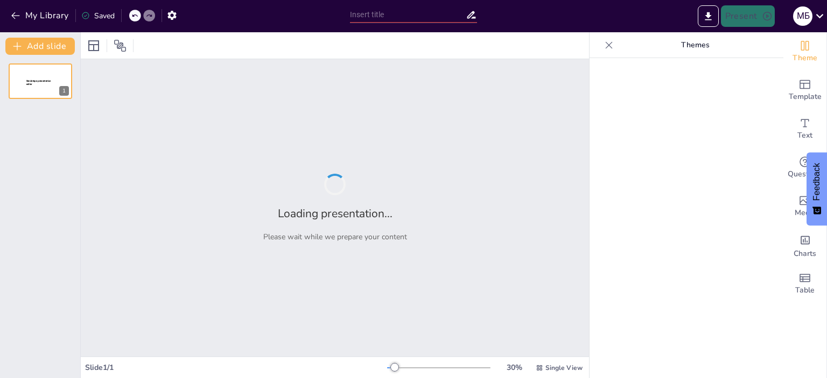
type input "Досвід евакуацій у війні: Уроки з історії Лондона та [GEOGRAPHIC_DATA]"
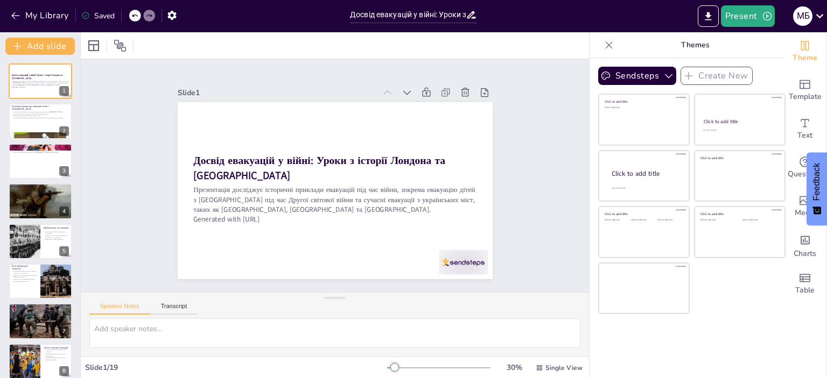
checkbox input "true"
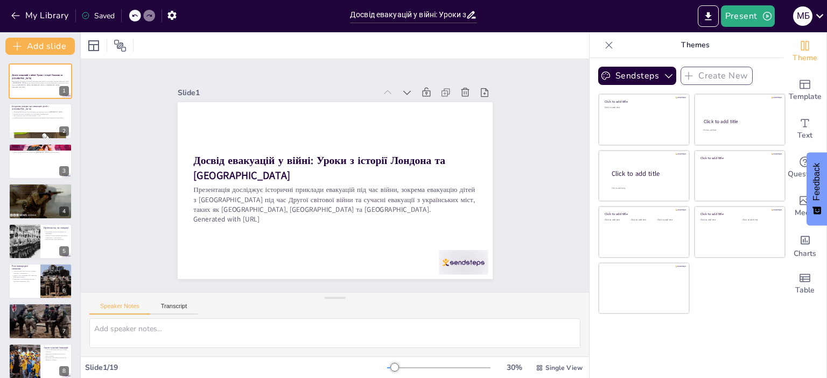
checkbox input "true"
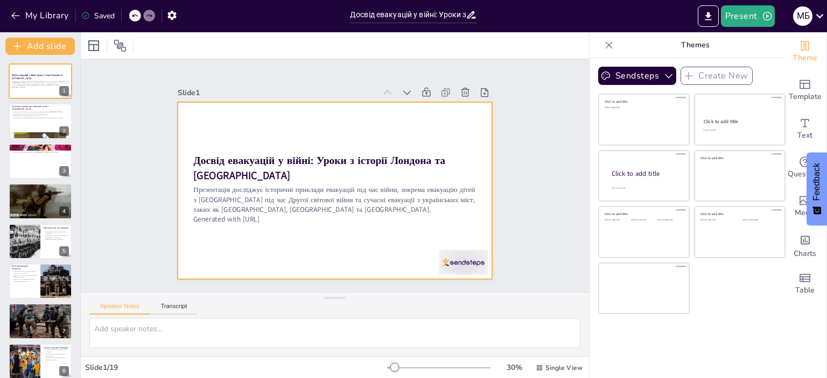
checkbox input "true"
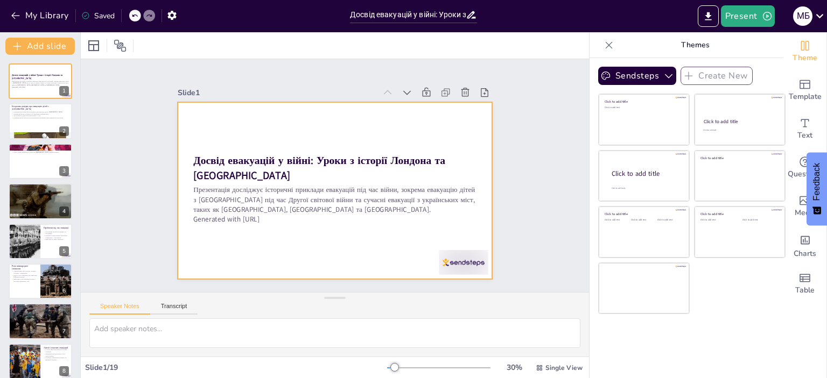
checkbox input "true"
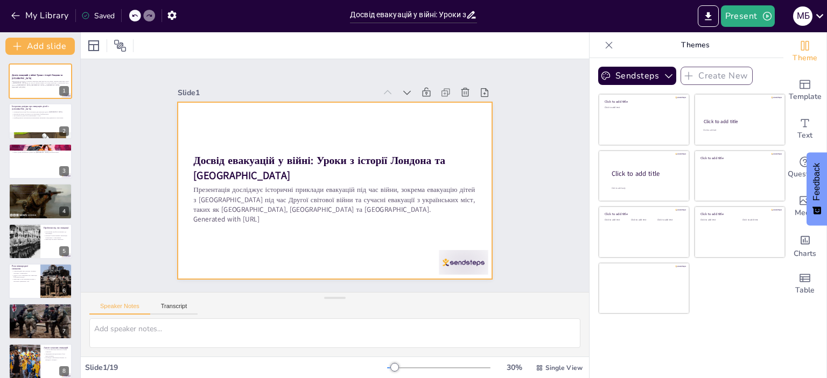
checkbox input "true"
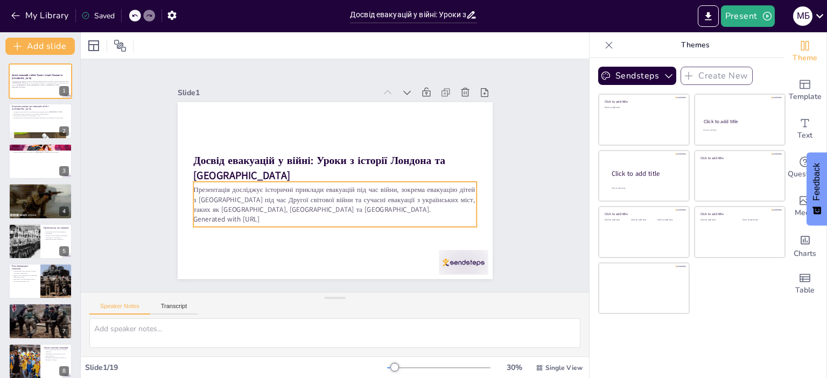
checkbox input "true"
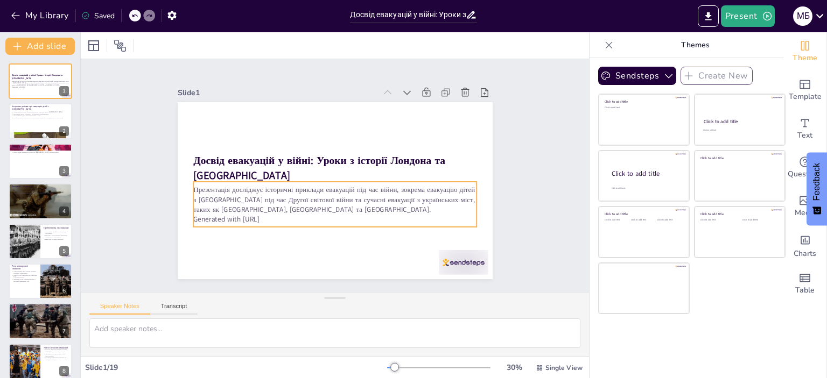
checkbox input "true"
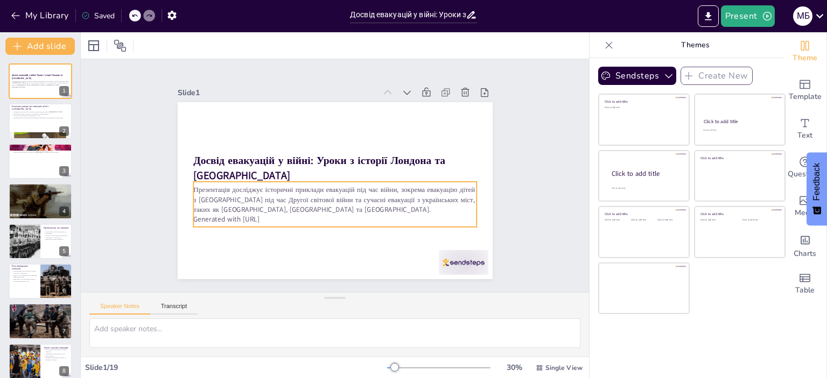
checkbox input "true"
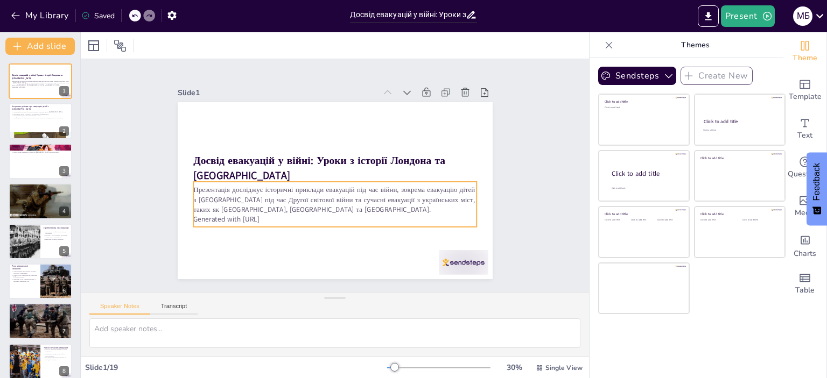
checkbox input "true"
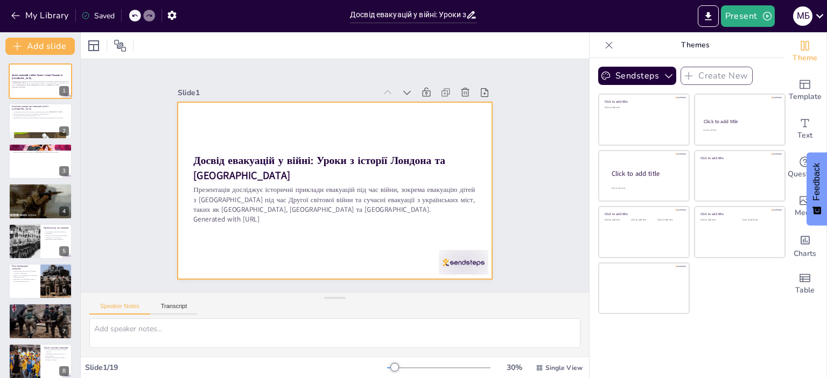
checkbox input "true"
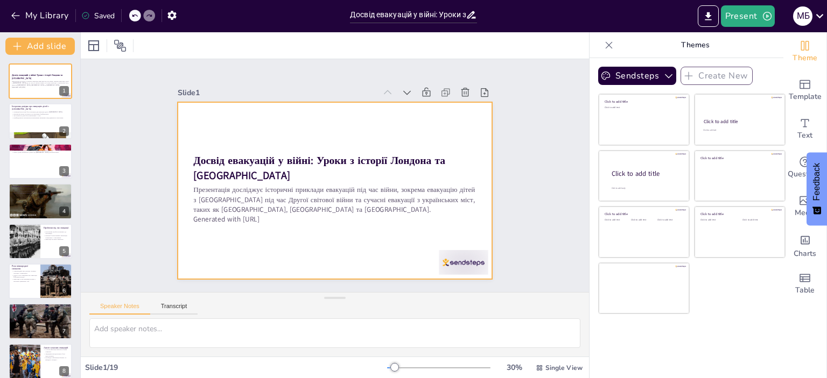
checkbox input "true"
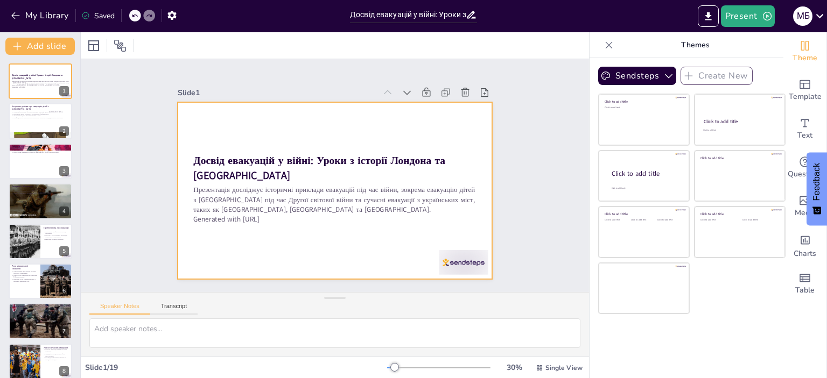
checkbox input "true"
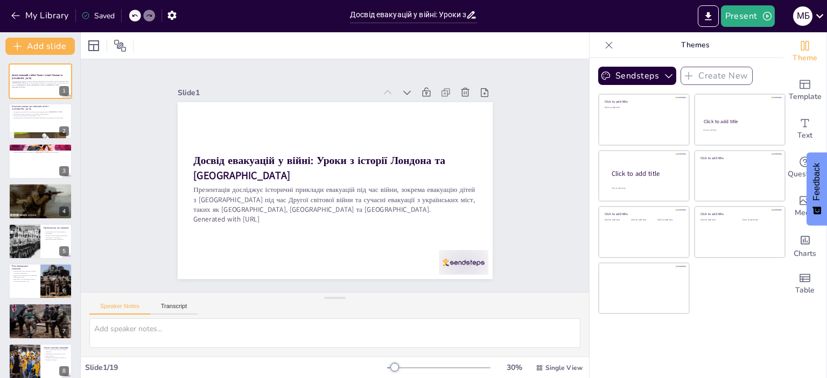
checkbox input "true"
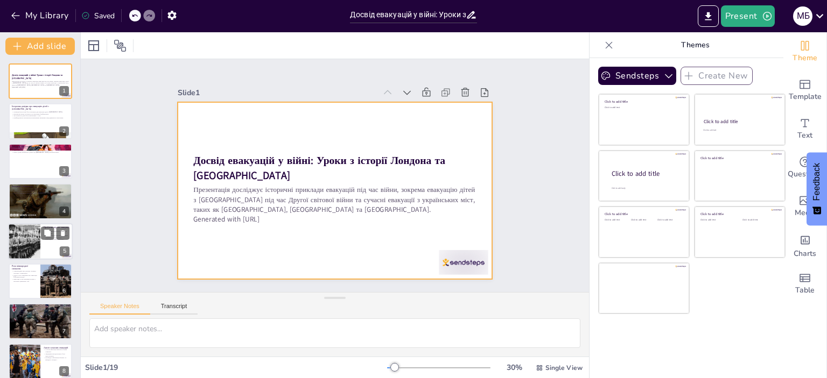
checkbox input "true"
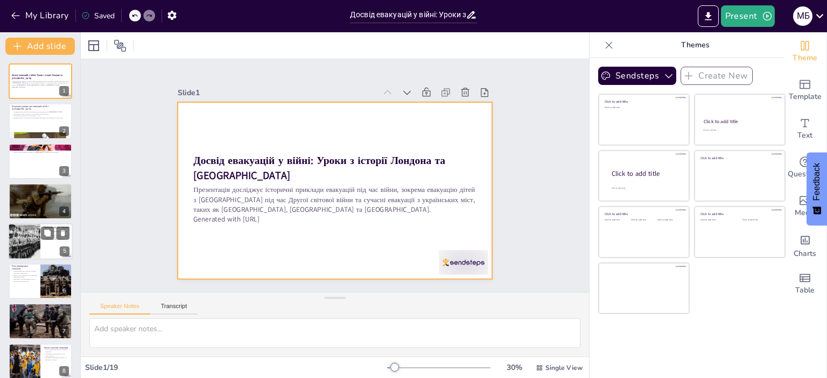
checkbox input "true"
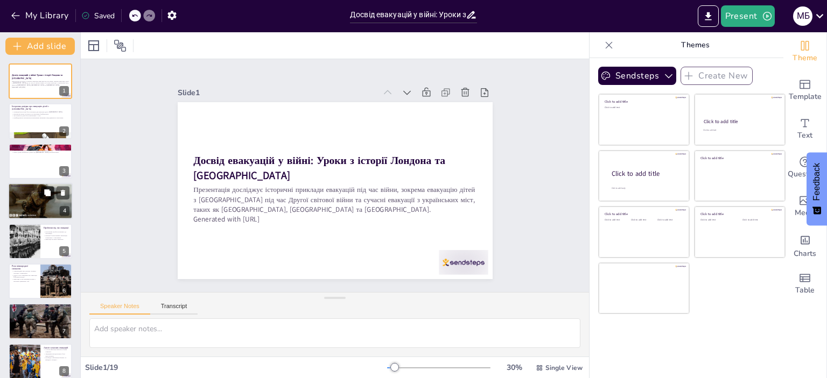
checkbox input "true"
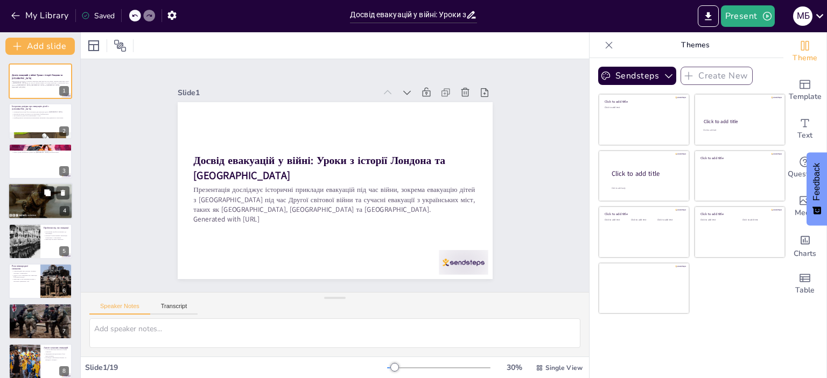
checkbox input "true"
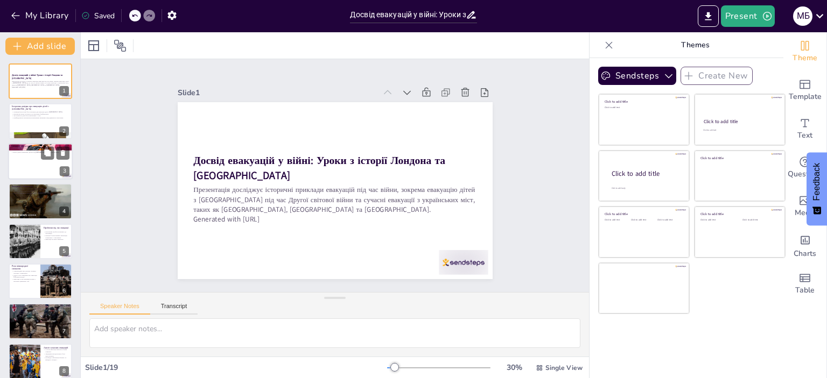
checkbox input "true"
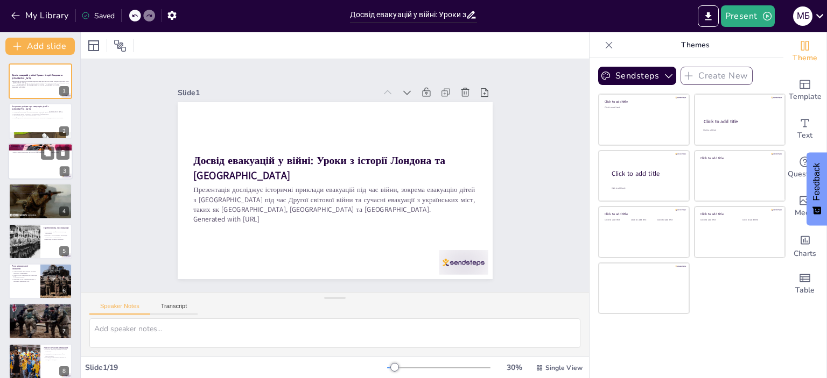
checkbox input "true"
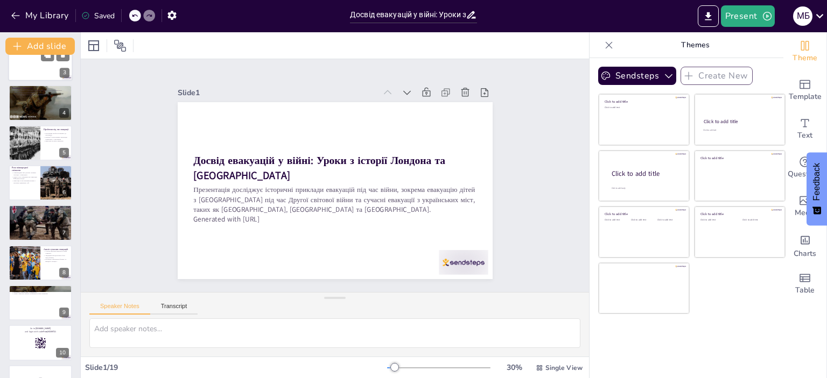
scroll to position [108, 0]
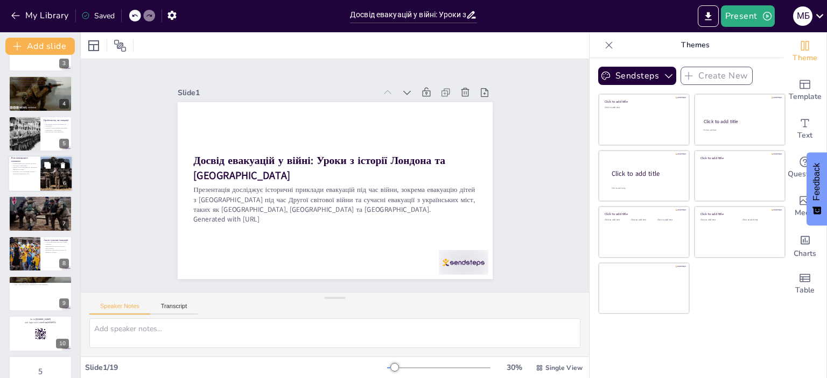
checkbox input "true"
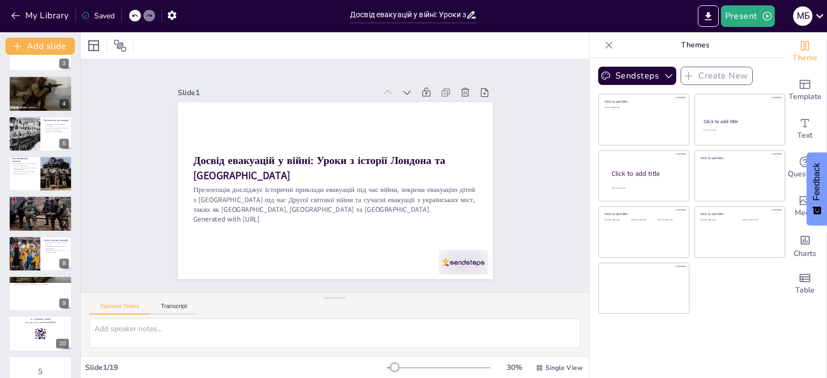
checkbox input "true"
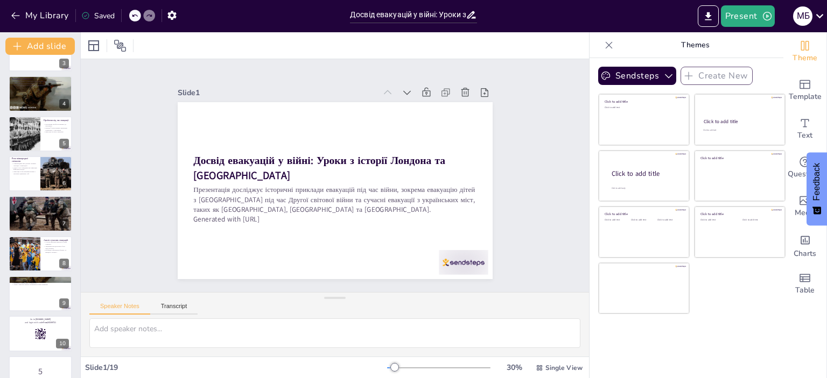
checkbox input "true"
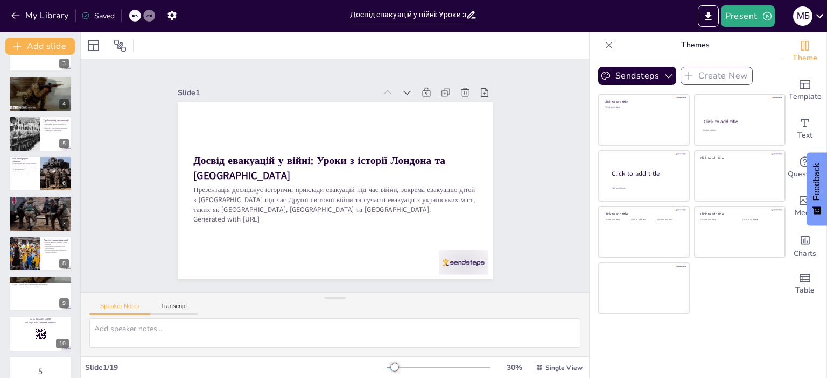
checkbox input "true"
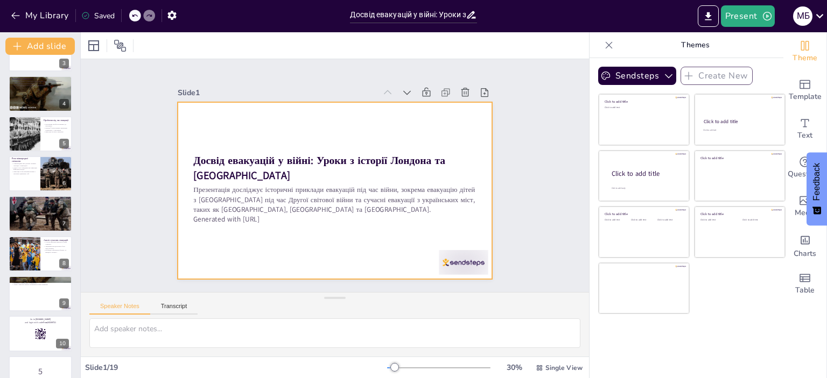
checkbox input "true"
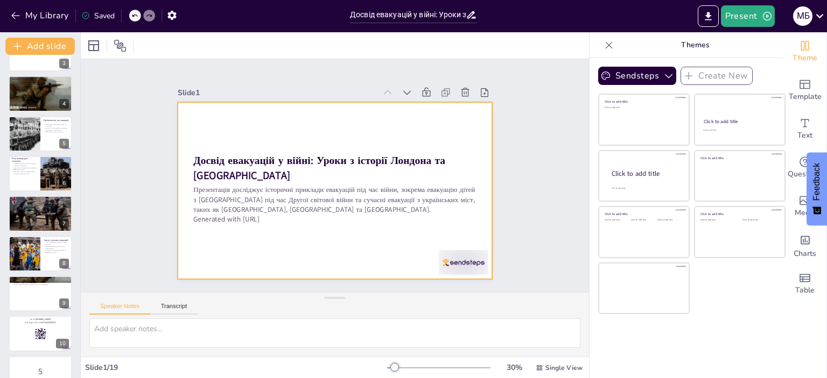
checkbox input "true"
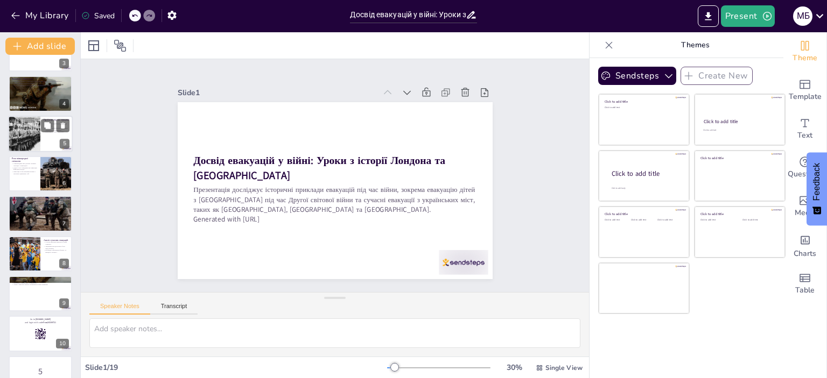
checkbox input "true"
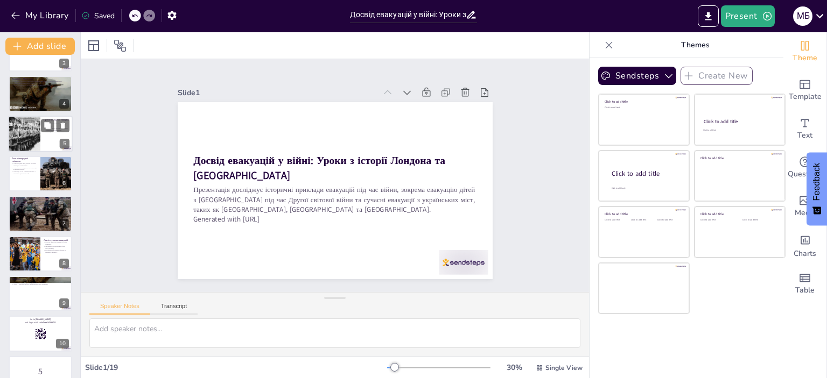
checkbox input "true"
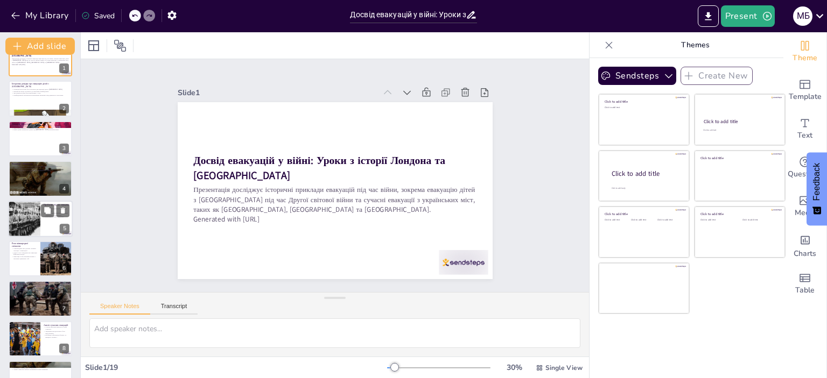
scroll to position [0, 0]
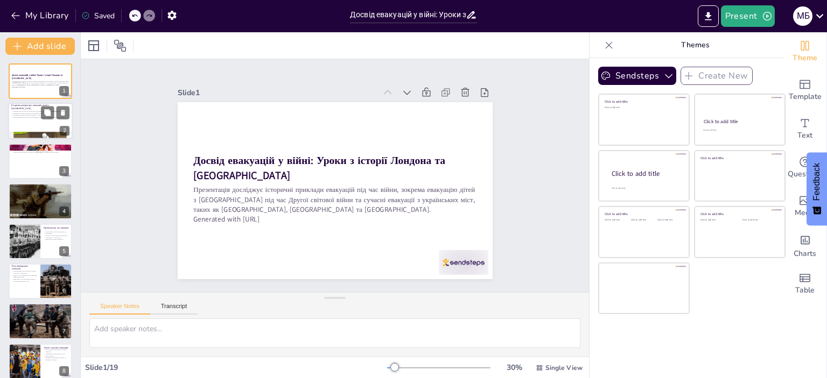
checkbox input "true"
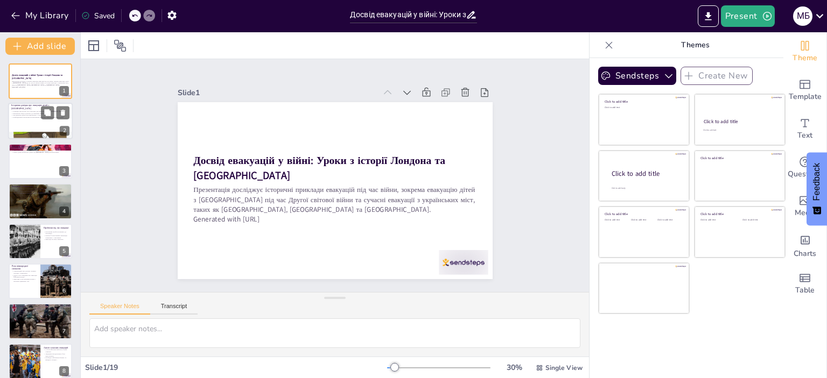
checkbox input "true"
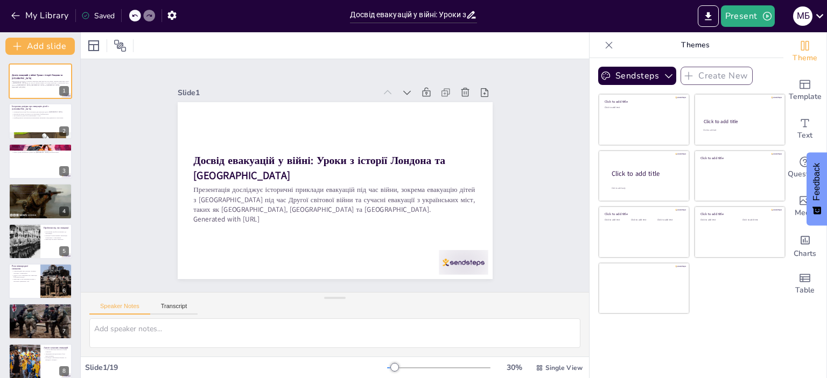
checkbox input "true"
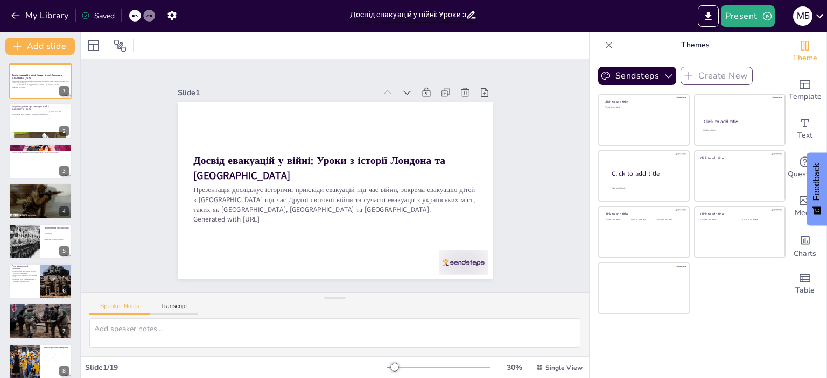
checkbox input "true"
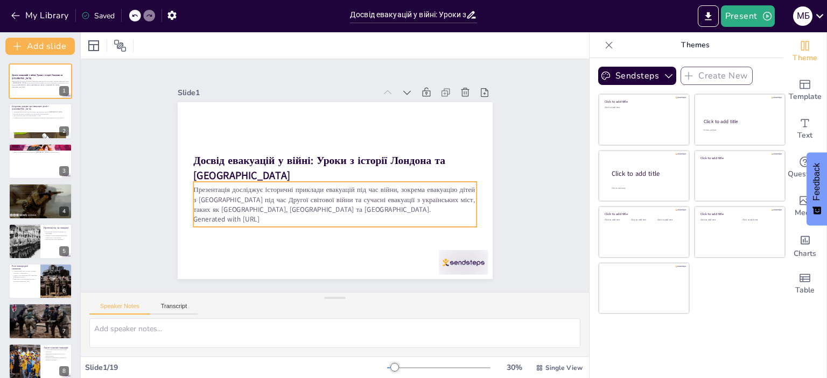
checkbox input "true"
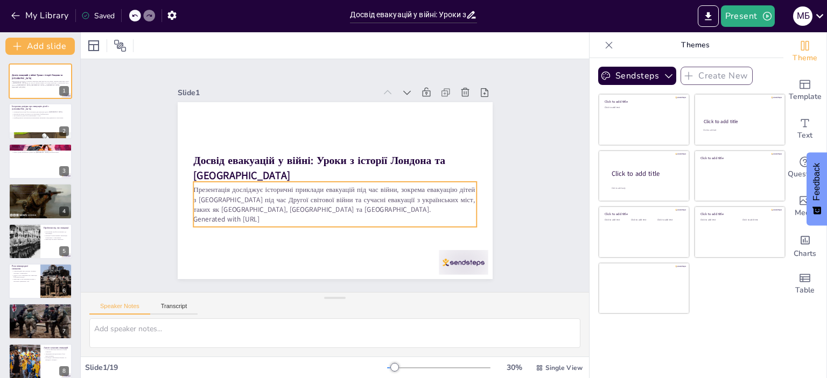
checkbox input "true"
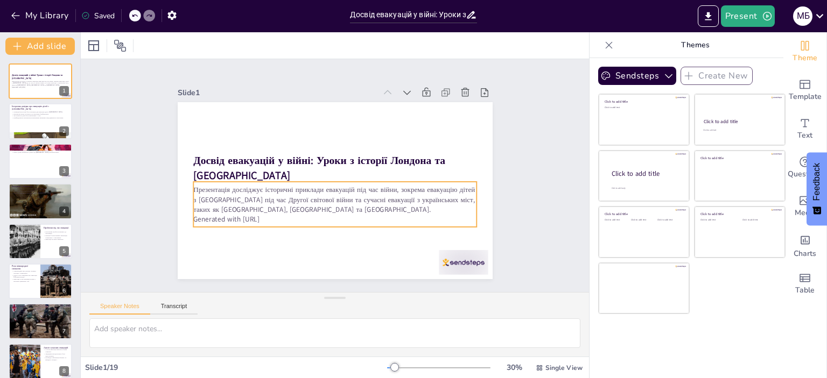
checkbox input "true"
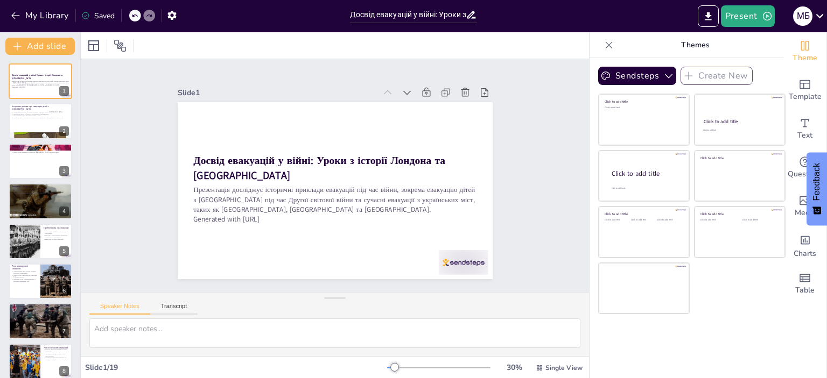
checkbox input "true"
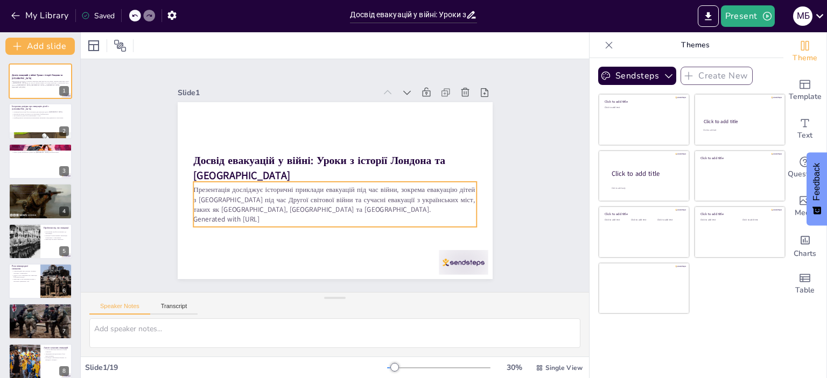
checkbox input "true"
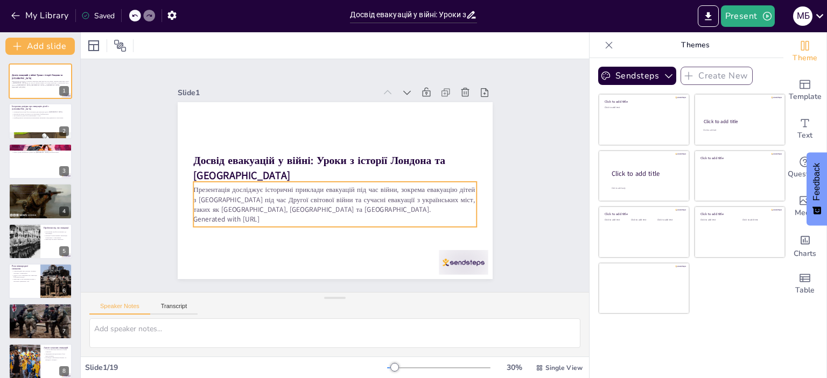
checkbox input "true"
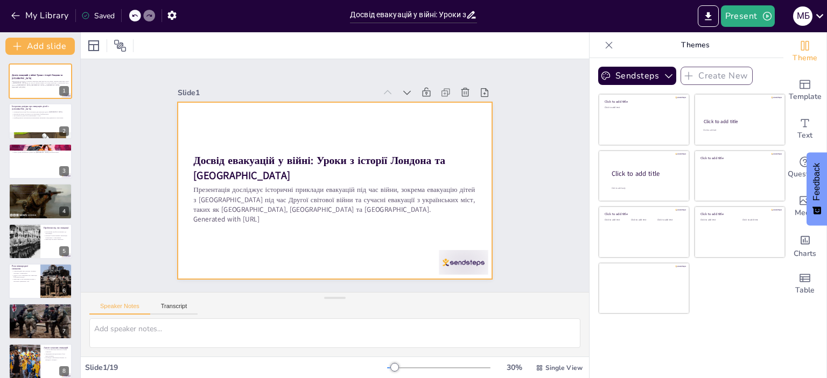
checkbox input "true"
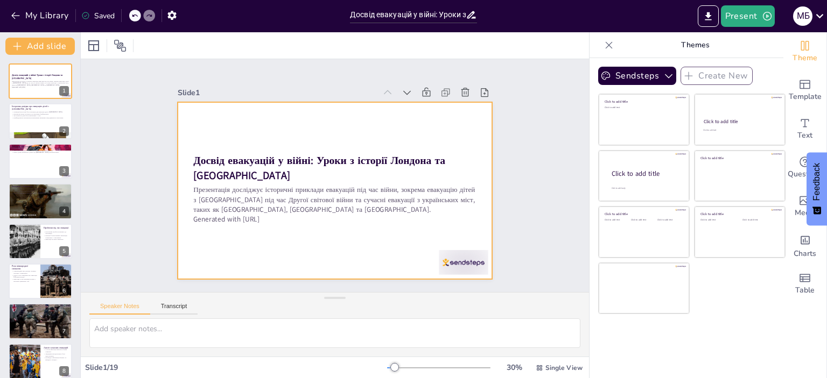
checkbox input "true"
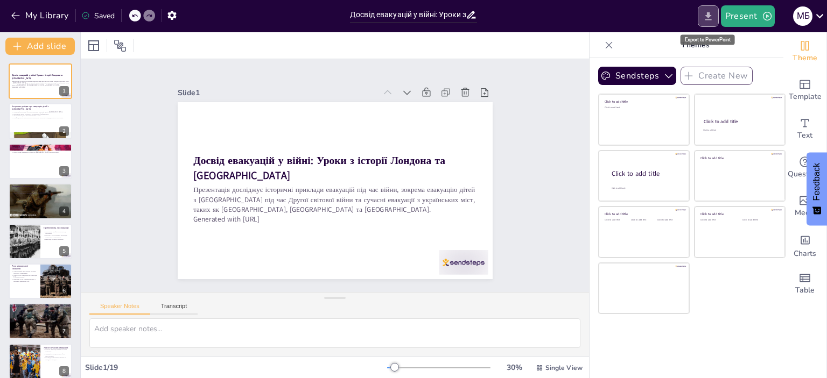
click at [710, 19] on icon "Export to PowerPoint" at bounding box center [708, 16] width 6 height 8
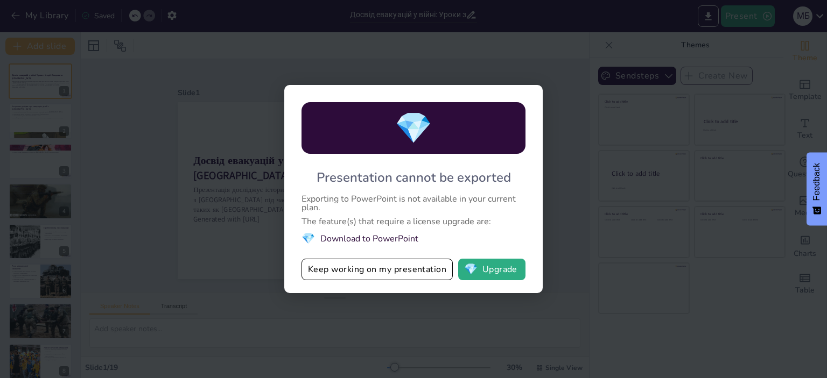
drag, startPoint x: 590, startPoint y: 112, endPoint x: 582, endPoint y: 111, distance: 8.1
click at [584, 111] on div "💎 Presentation cannot be exported Exporting to PowerPoint is not available in y…" at bounding box center [413, 189] width 827 height 378
click at [190, 122] on div "💎 Presentation cannot be exported Exporting to PowerPoint is not available in y…" at bounding box center [413, 189] width 827 height 378
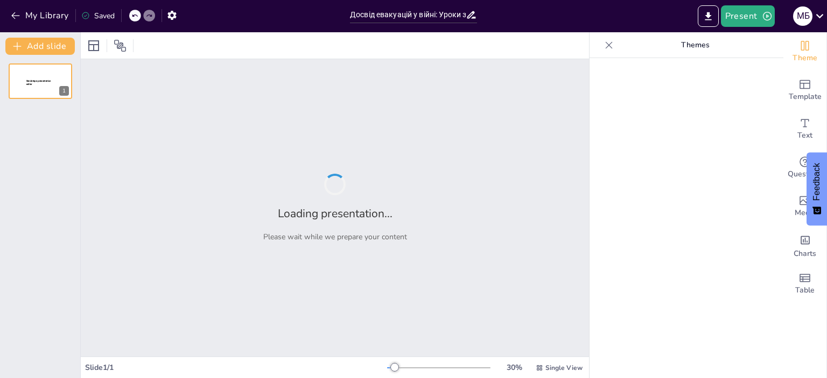
type input "Досвід евакуацій у війні: Уроки з історії Лондона та [GEOGRAPHIC_DATA]"
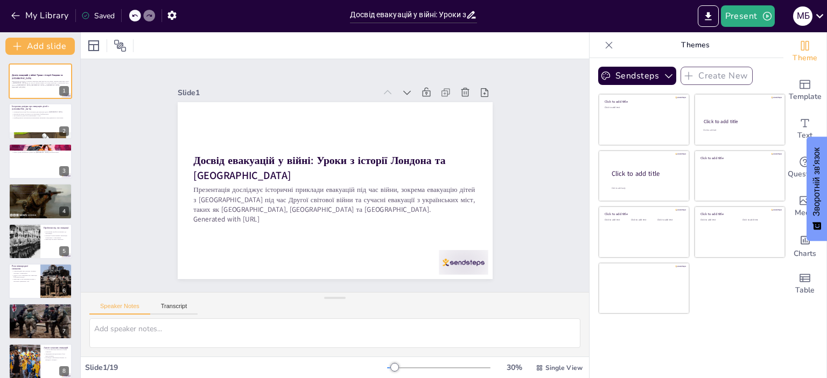
checkbox input "true"
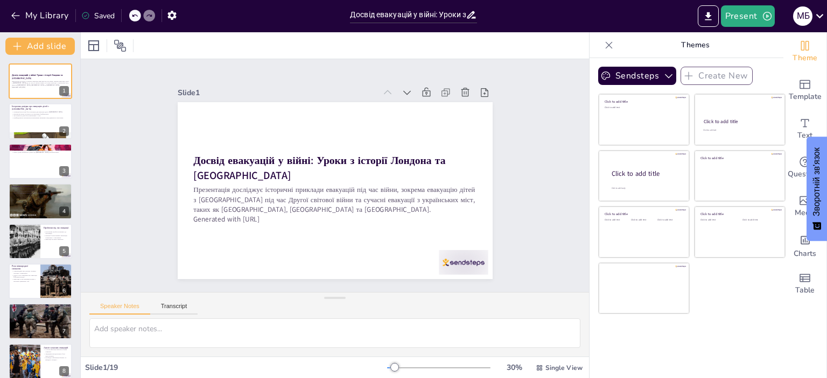
checkbox input "true"
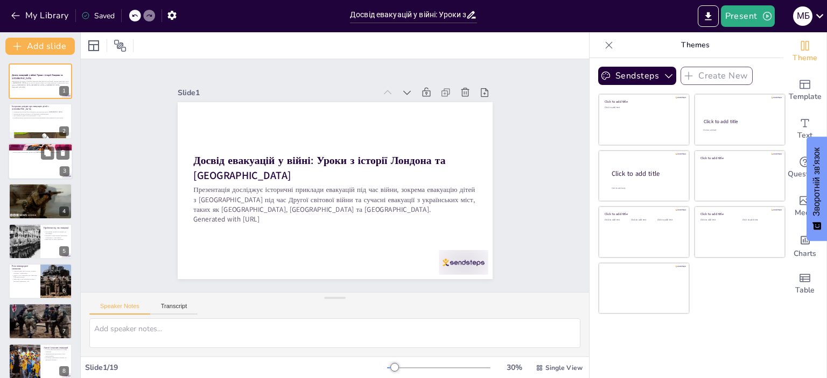
checkbox input "true"
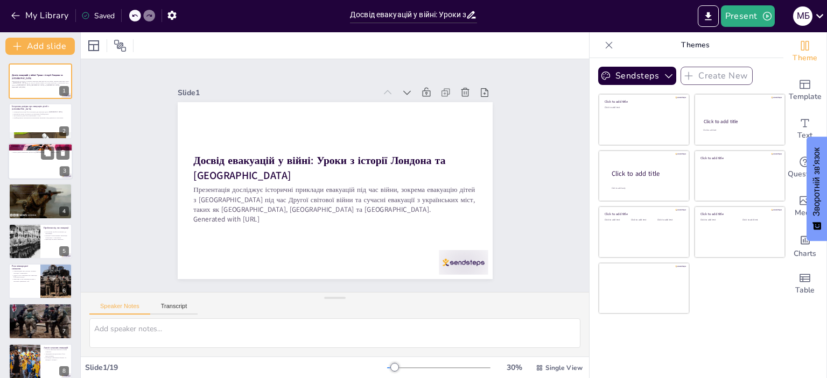
checkbox input "true"
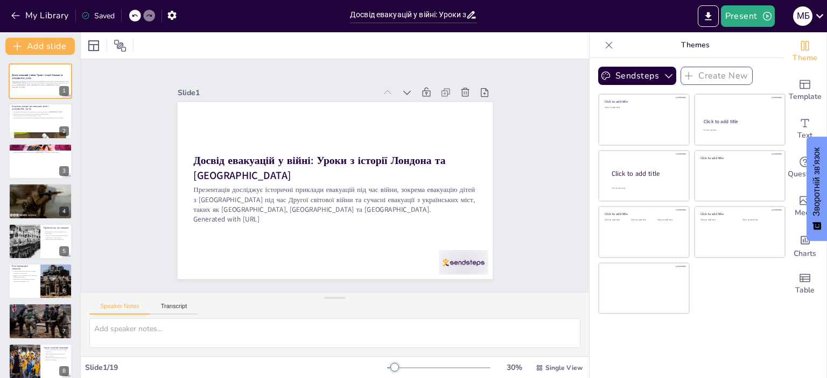
checkbox input "true"
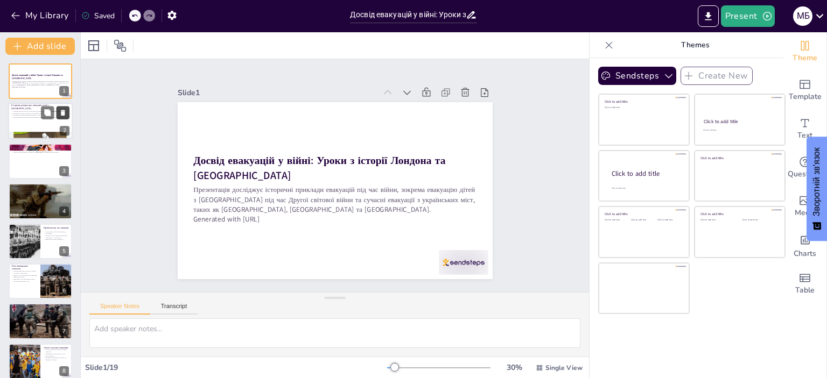
checkbox input "true"
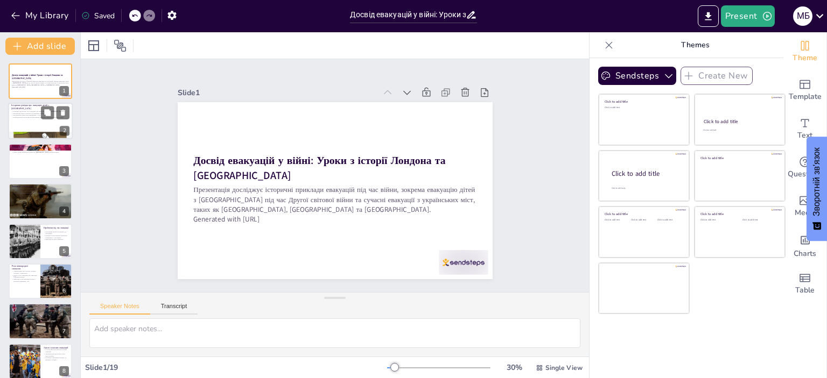
checkbox input "true"
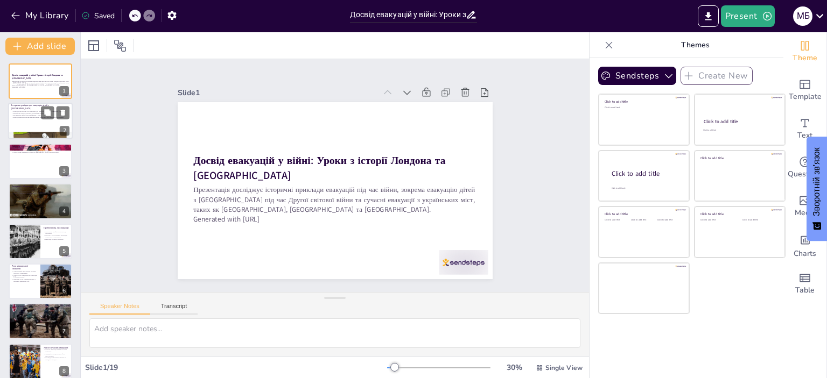
checkbox input "true"
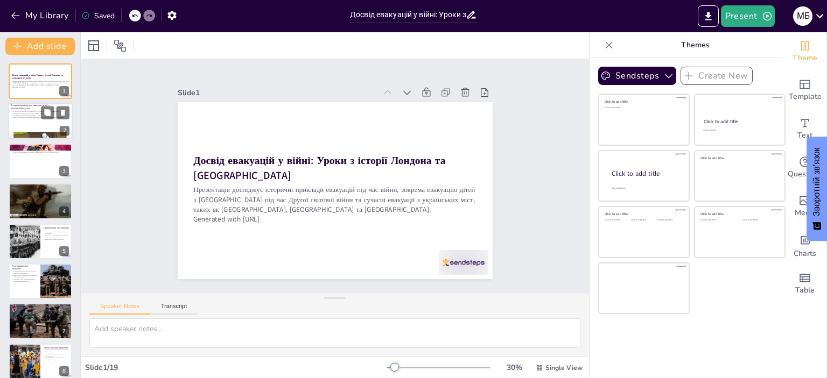
click at [50, 125] on div at bounding box center [40, 121] width 65 height 37
type textarea "Операція «Щуролов» стала важливою відповіддю на загрозу бомбардувань, що дозвол…"
checkbox input "true"
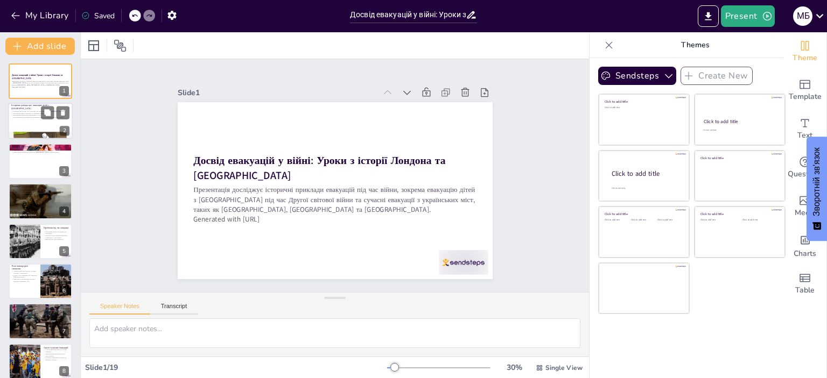
checkbox input "true"
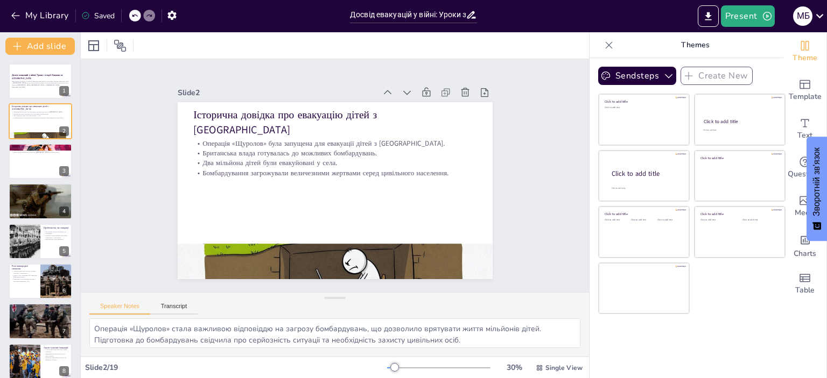
checkbox input "true"
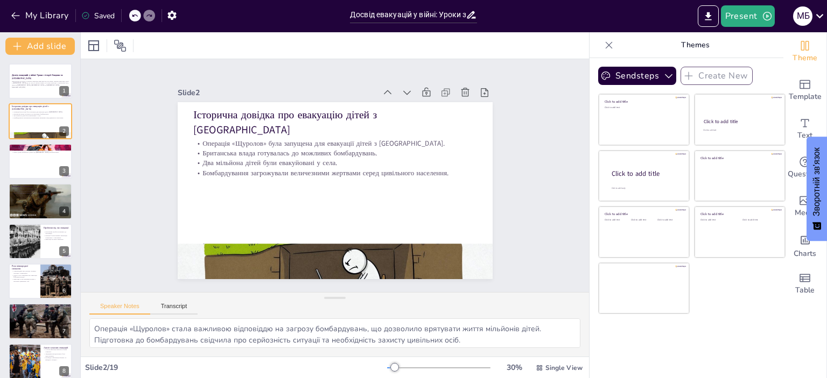
checkbox input "true"
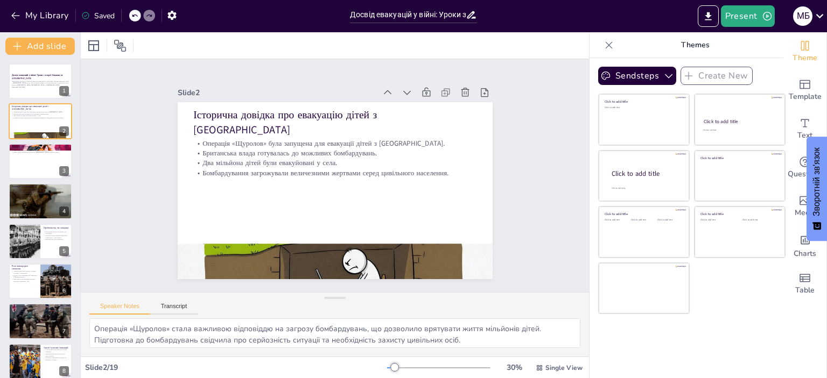
checkbox input "true"
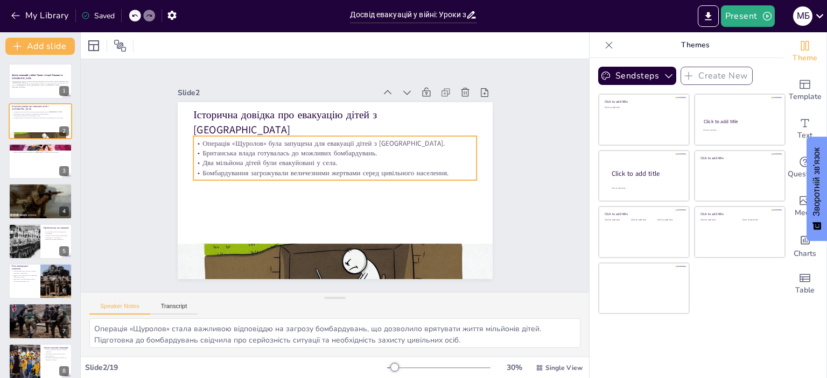
checkbox input "true"
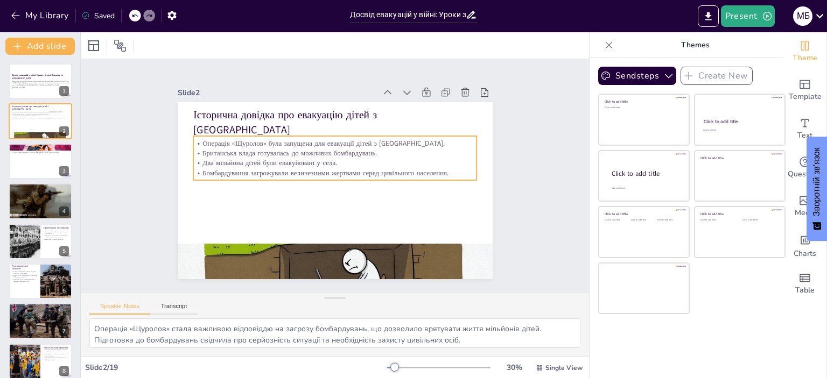
checkbox input "true"
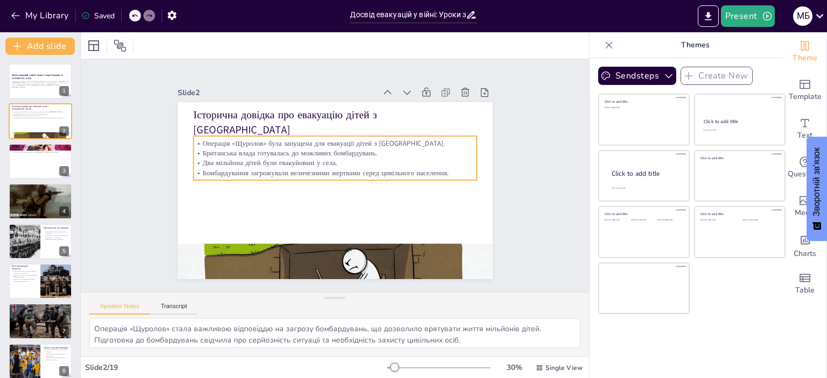
checkbox input "true"
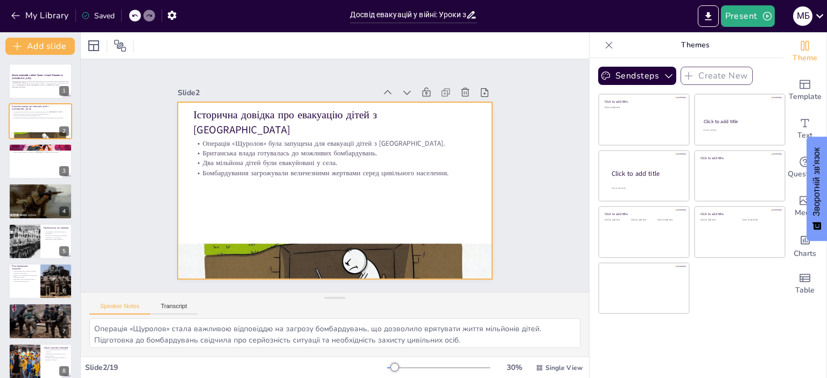
checkbox input "true"
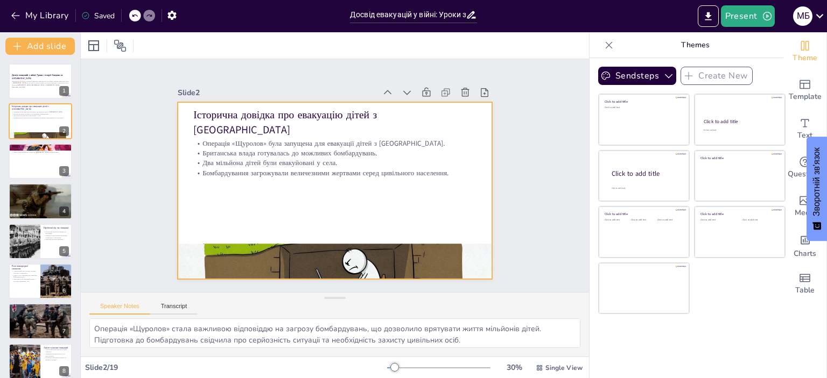
checkbox input "true"
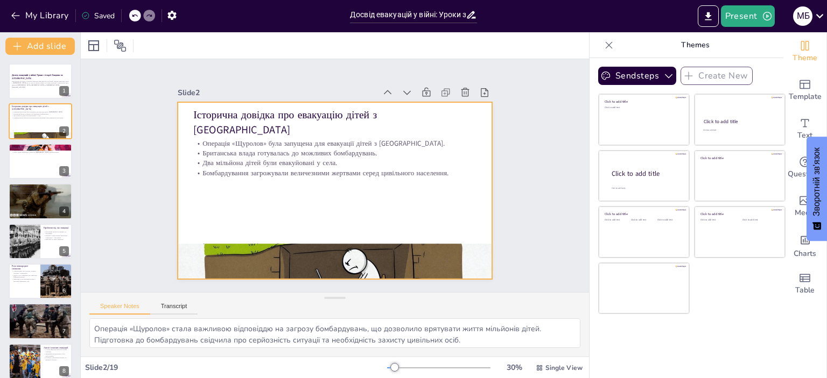
checkbox input "true"
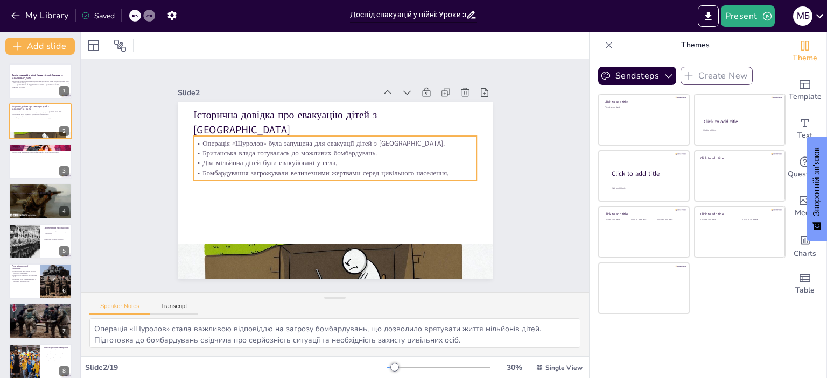
checkbox input "true"
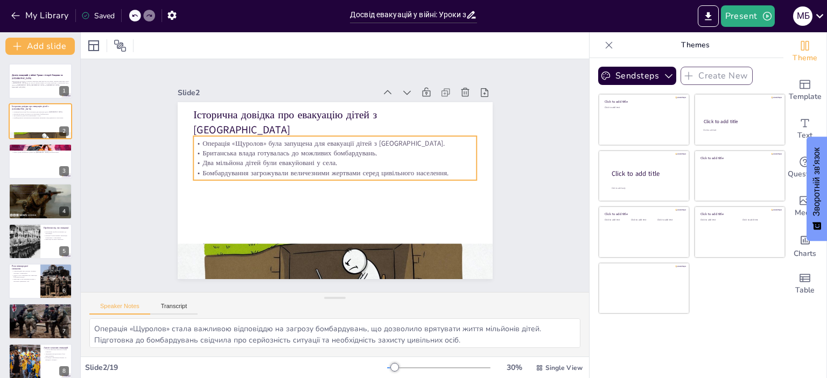
checkbox input "true"
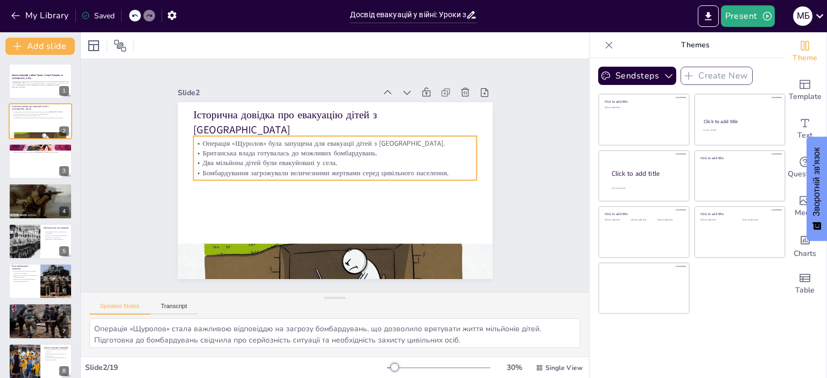
checkbox input "true"
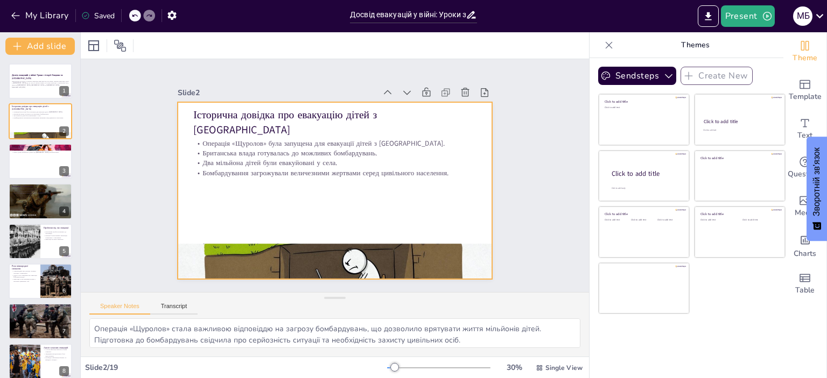
checkbox input "true"
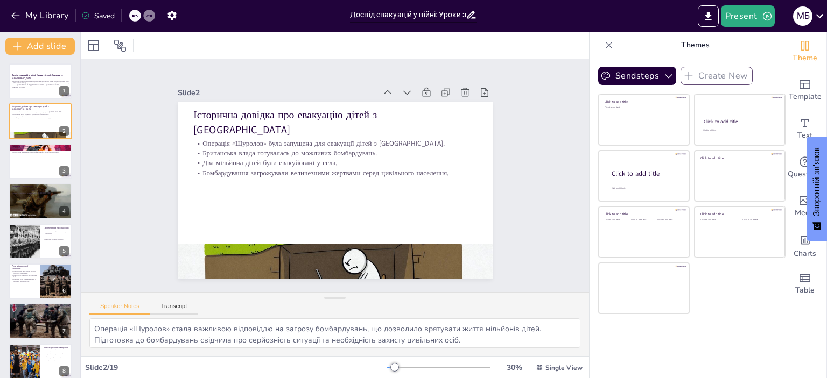
checkbox input "true"
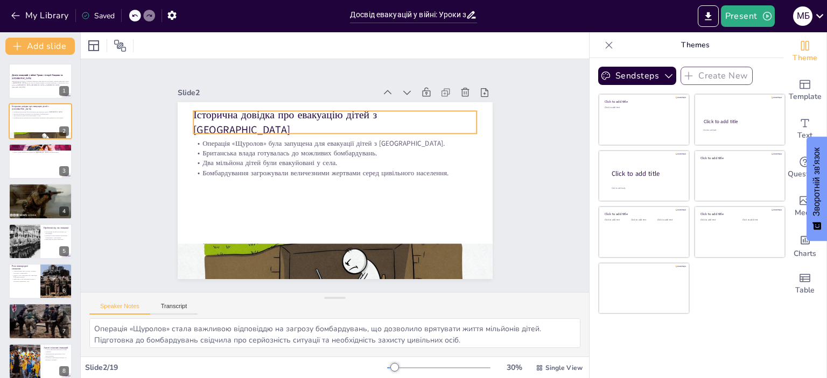
checkbox input "true"
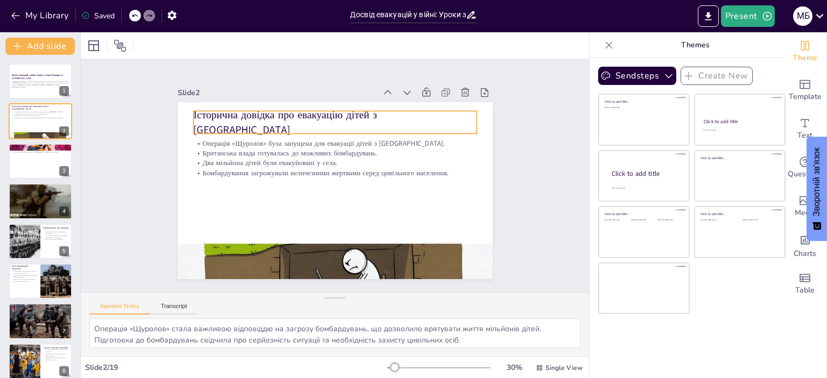
checkbox input "true"
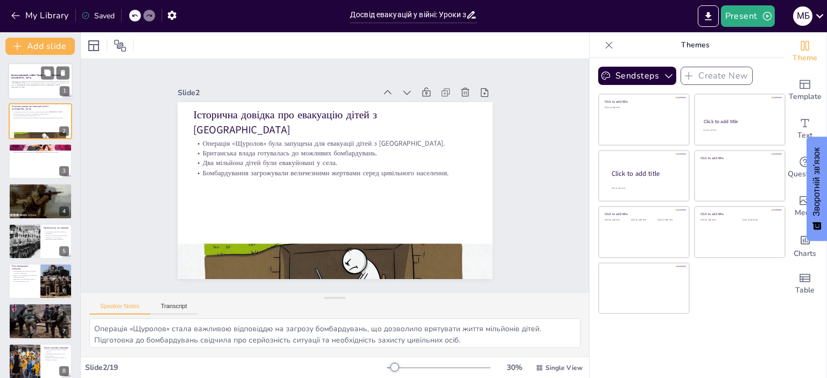
checkbox input "true"
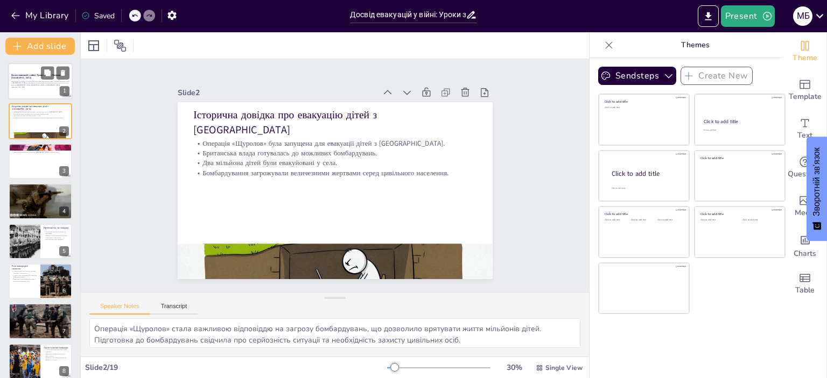
click at [45, 93] on div at bounding box center [40, 81] width 65 height 37
checkbox input "true"
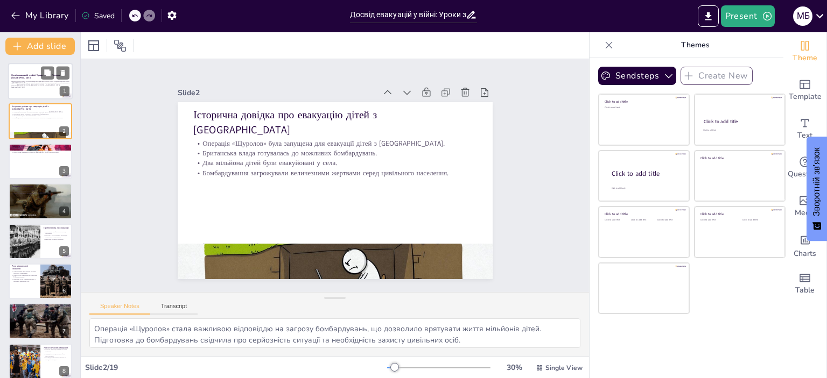
checkbox input "true"
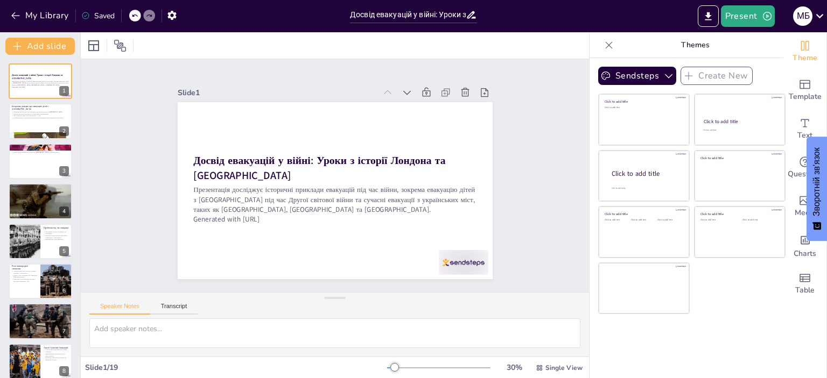
checkbox input "true"
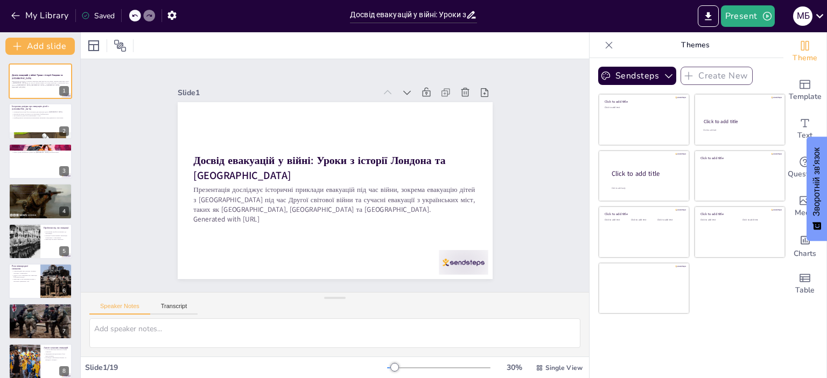
checkbox input "true"
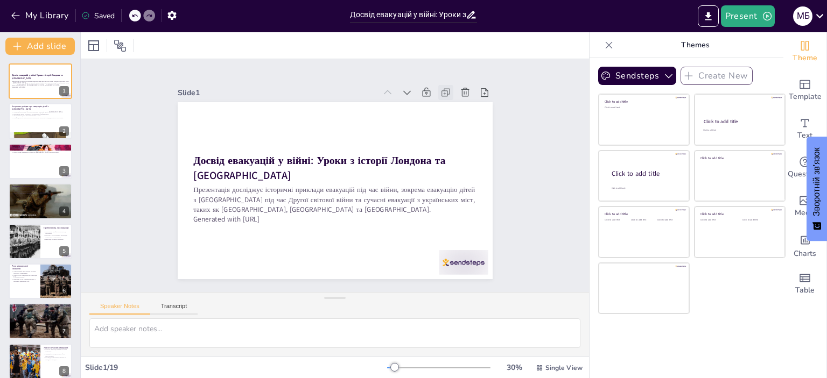
click at [448, 98] on icon at bounding box center [454, 104] width 12 height 12
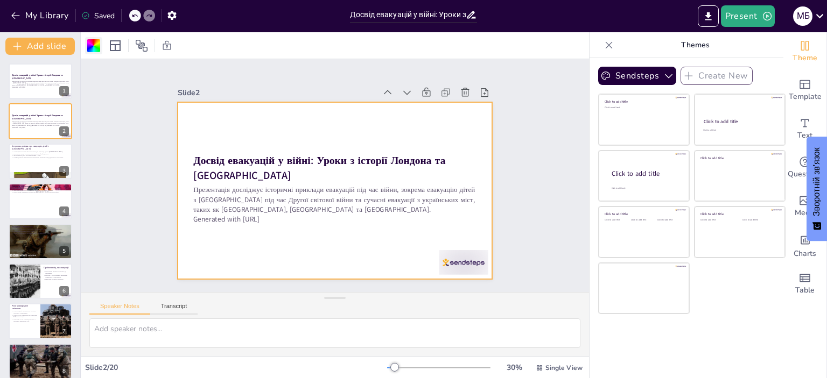
click at [97, 46] on div at bounding box center [93, 45] width 13 height 13
checkbox input "true"
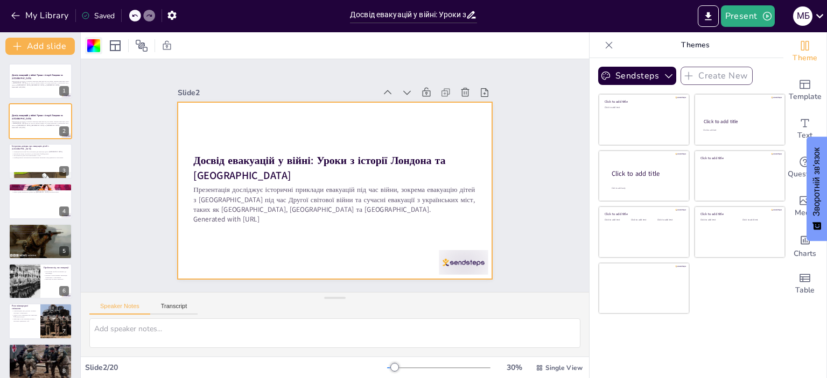
checkbox input "true"
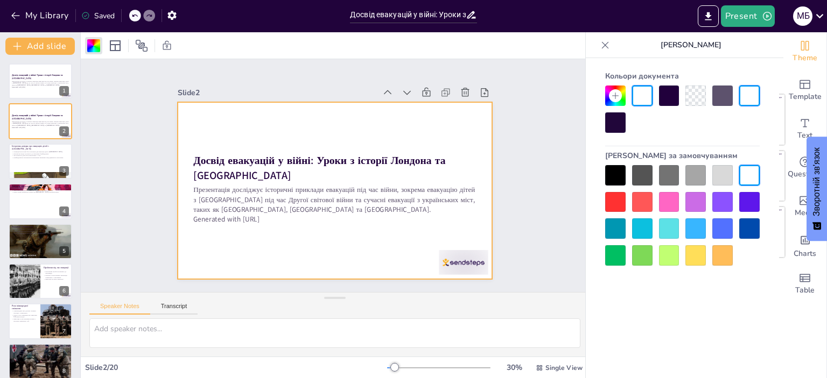
checkbox input "true"
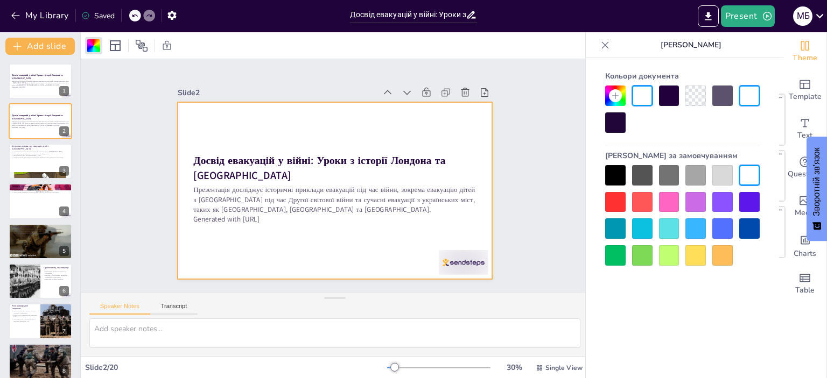
checkbox input "true"
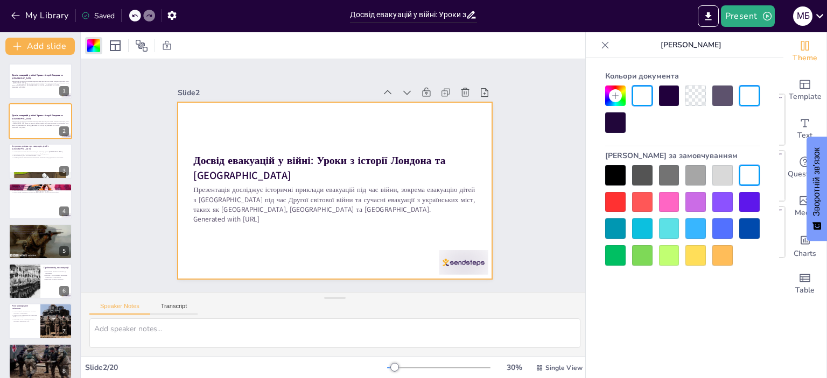
checkbox input "true"
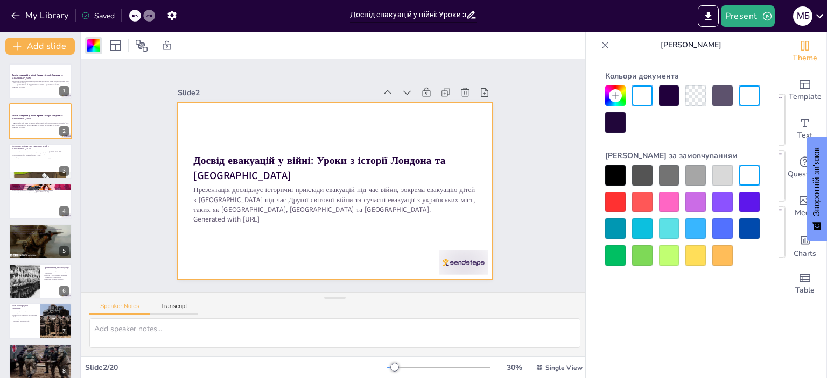
checkbox input "true"
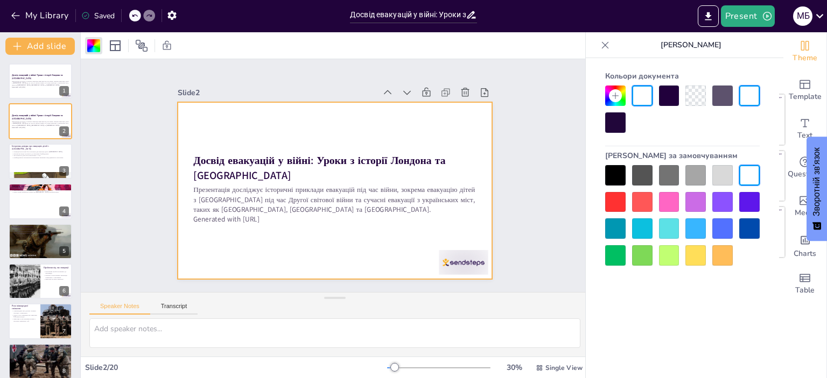
checkbox input "true"
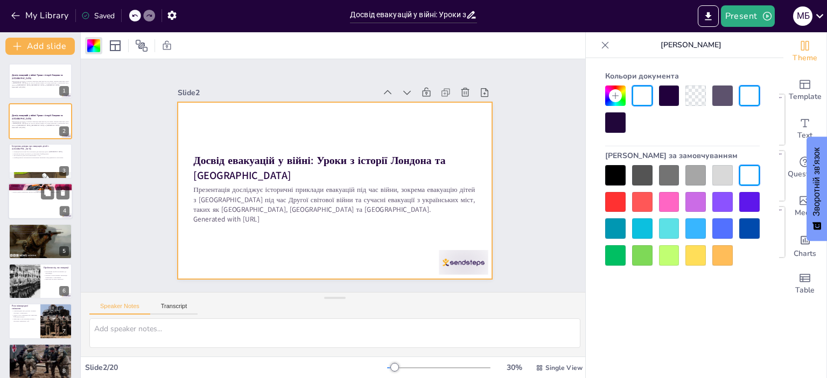
checkbox input "true"
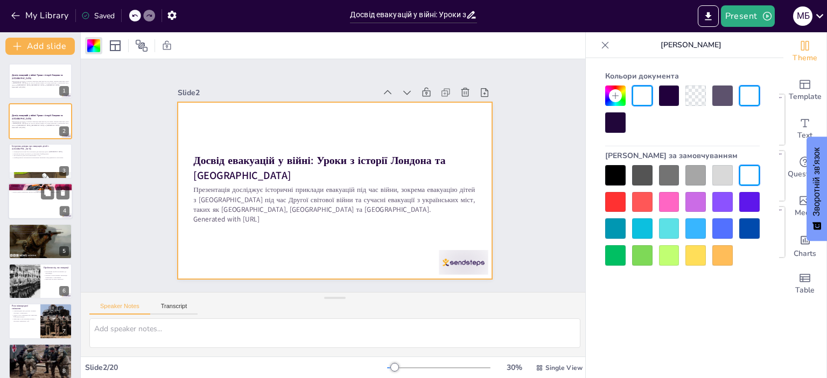
checkbox input "true"
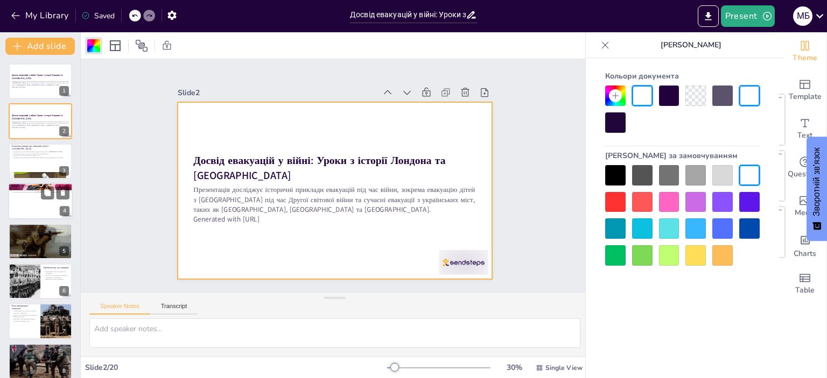
checkbox input "true"
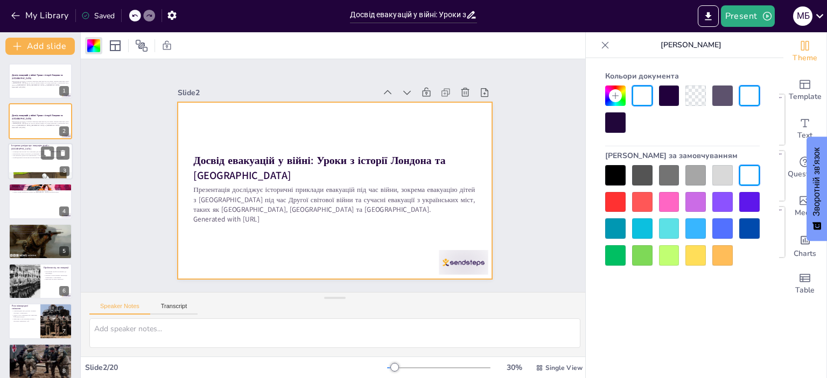
checkbox input "true"
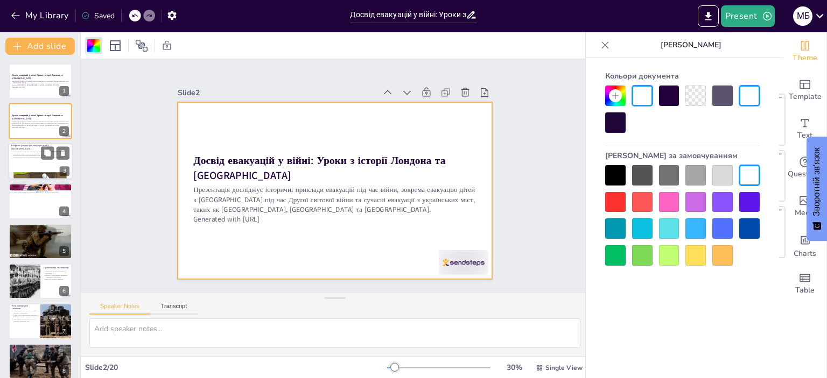
checkbox input "true"
click at [66, 114] on icon at bounding box center [63, 113] width 8 height 8
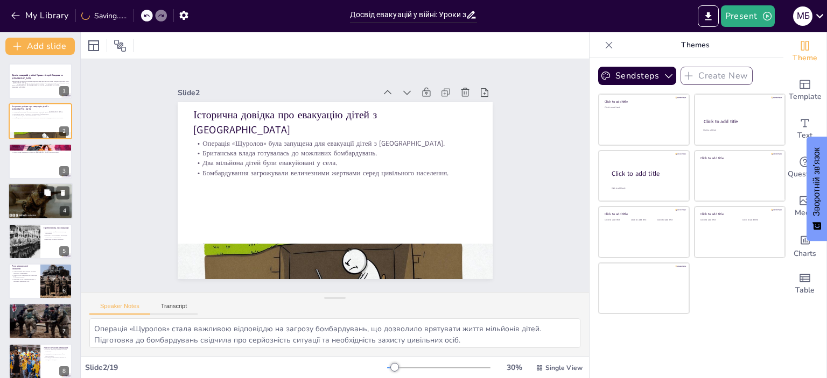
click at [34, 193] on p "Понад сто цивільних були вивезені до [GEOGRAPHIC_DATA]." at bounding box center [40, 193] width 58 height 2
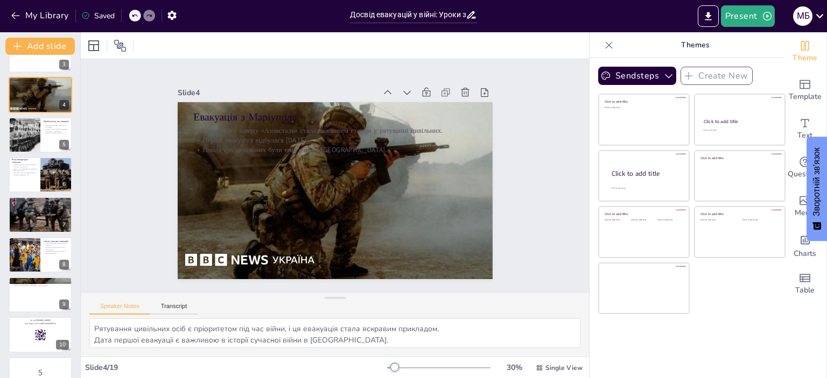
scroll to position [108, 0]
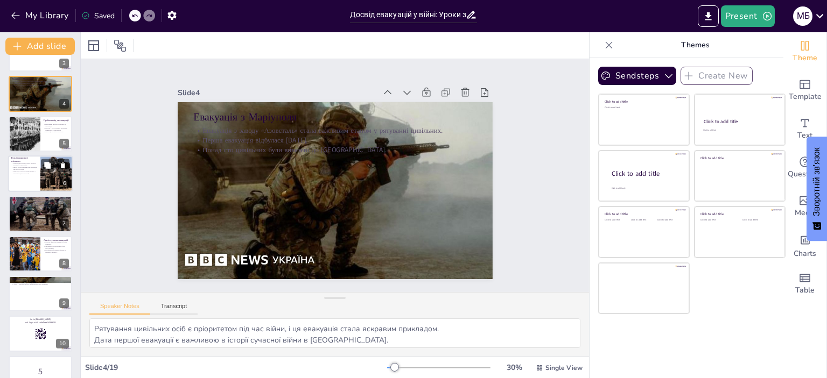
click at [28, 182] on div at bounding box center [40, 174] width 65 height 37
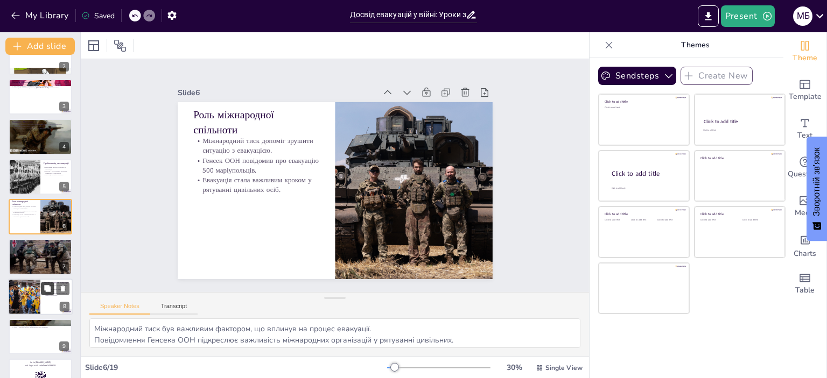
click at [41, 292] on div at bounding box center [55, 288] width 29 height 13
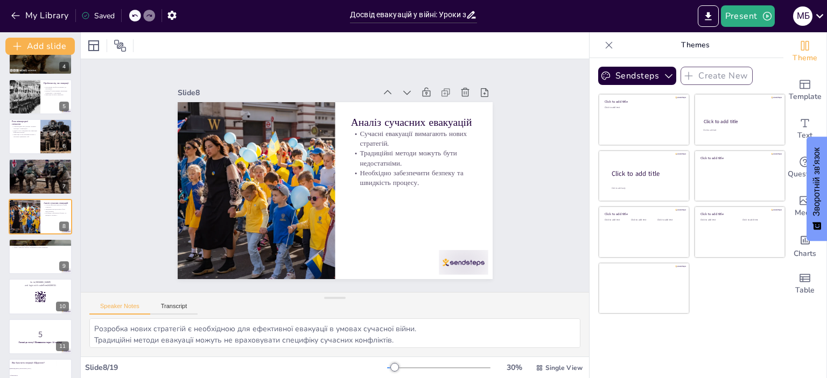
scroll to position [13, 0]
click at [30, 290] on div at bounding box center [40, 297] width 65 height 37
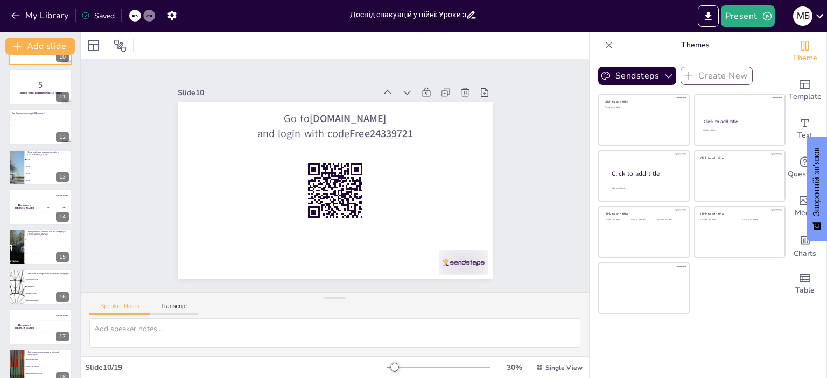
scroll to position [440, 0]
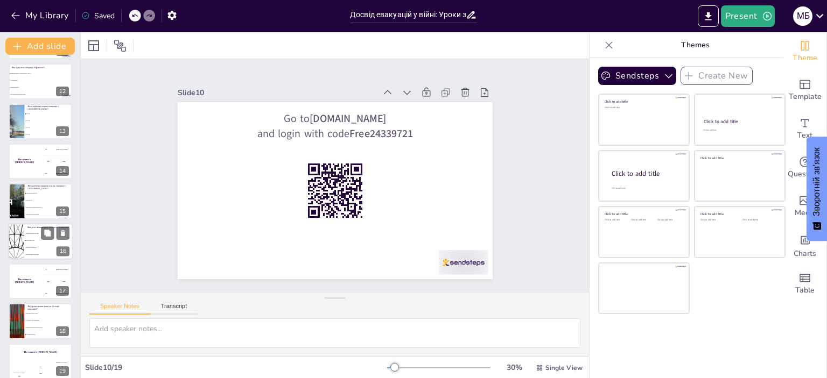
click at [22, 245] on div at bounding box center [16, 241] width 65 height 37
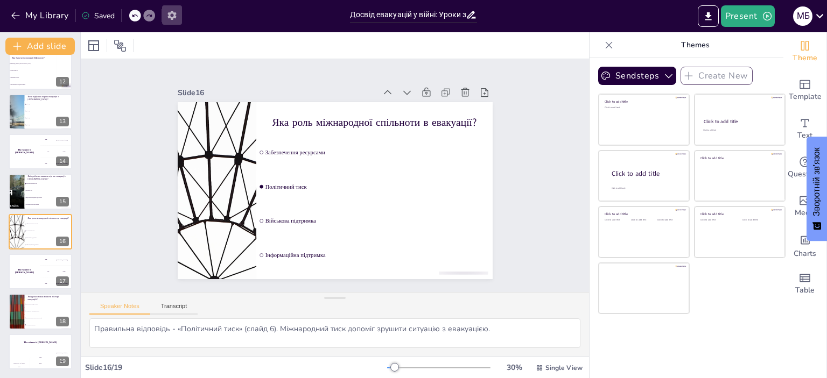
click at [169, 14] on icon "button" at bounding box center [171, 15] width 9 height 9
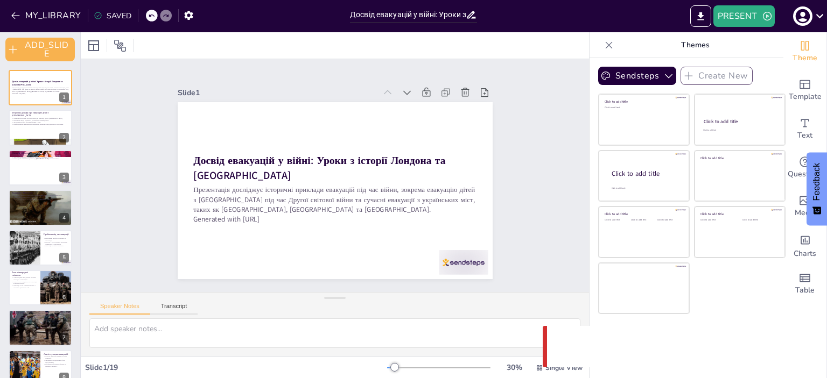
checkbox input "true"
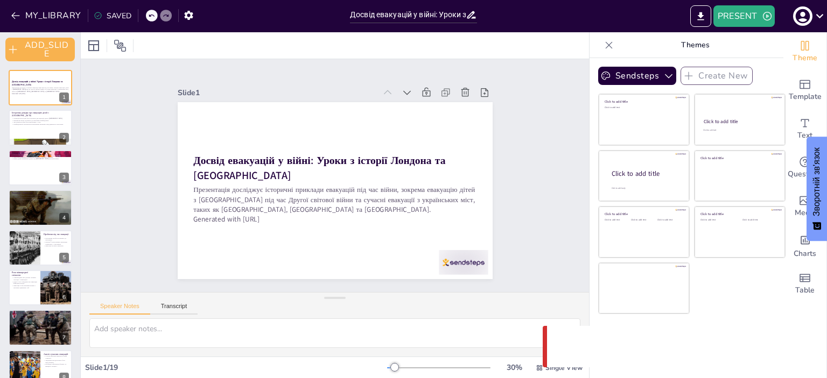
checkbox input "true"
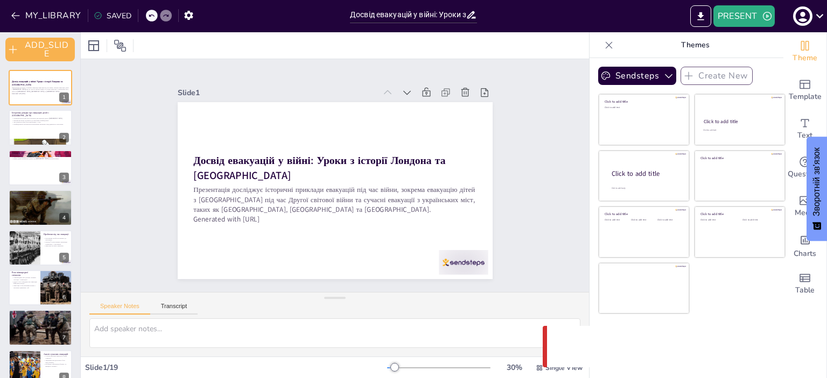
checkbox input "true"
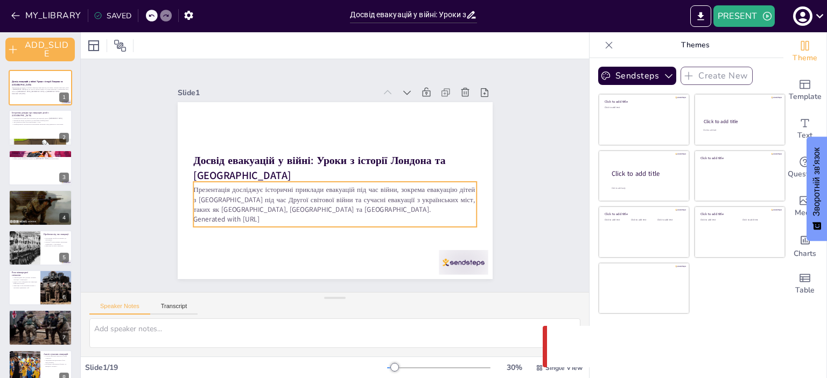
checkbox input "true"
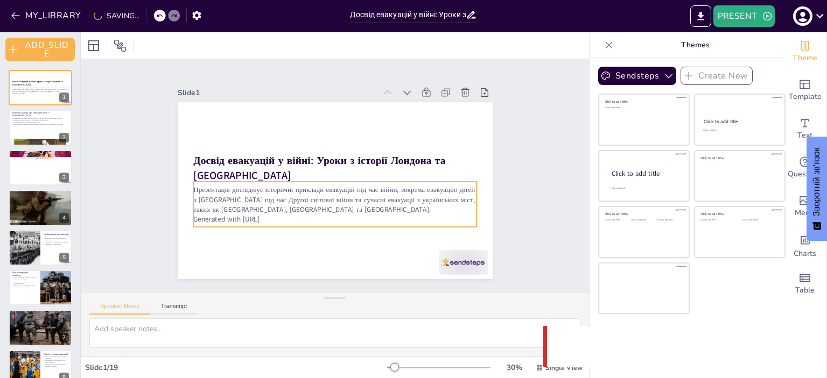
checkbox input "true"
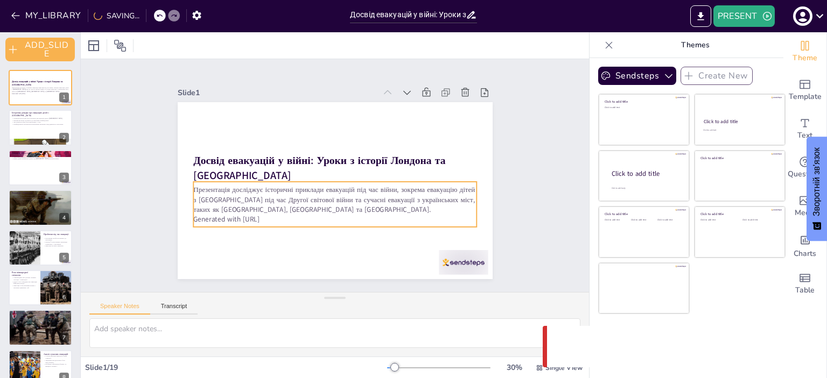
checkbox input "true"
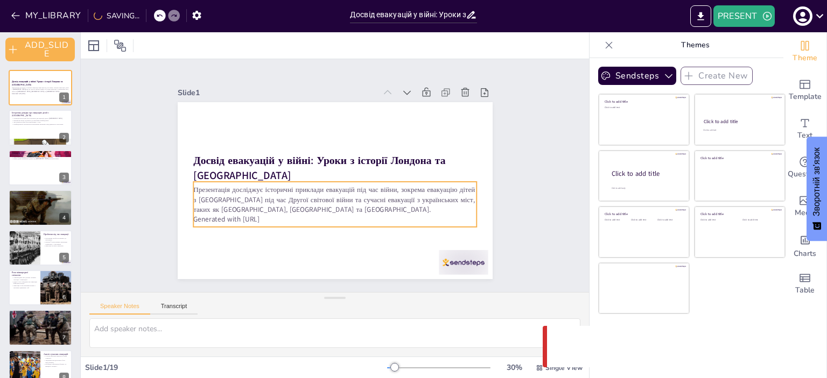
checkbox input "true"
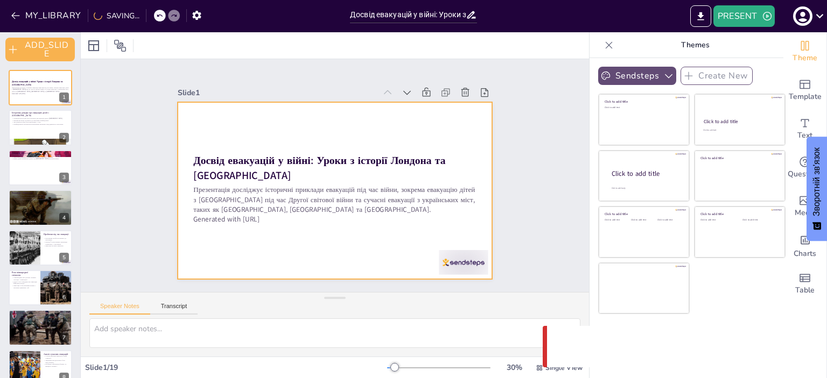
checkbox input "true"
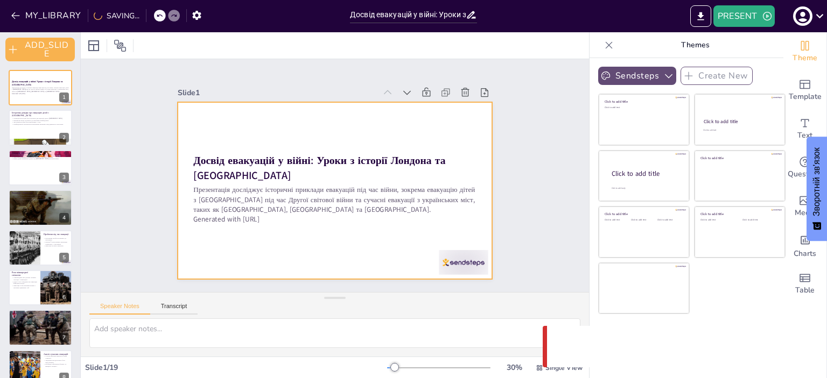
checkbox input "true"
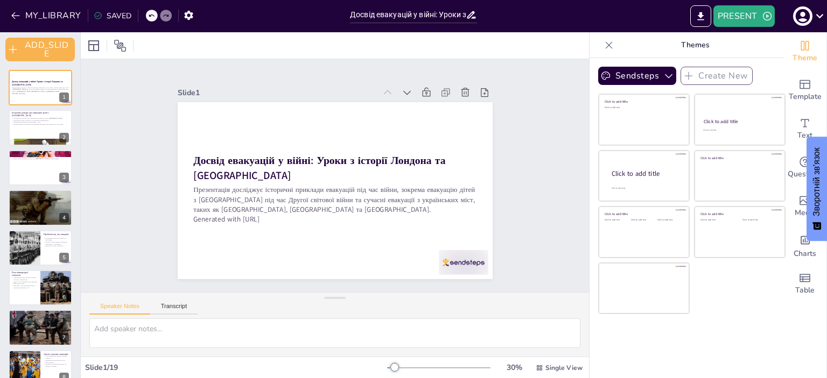
checkbox input "true"
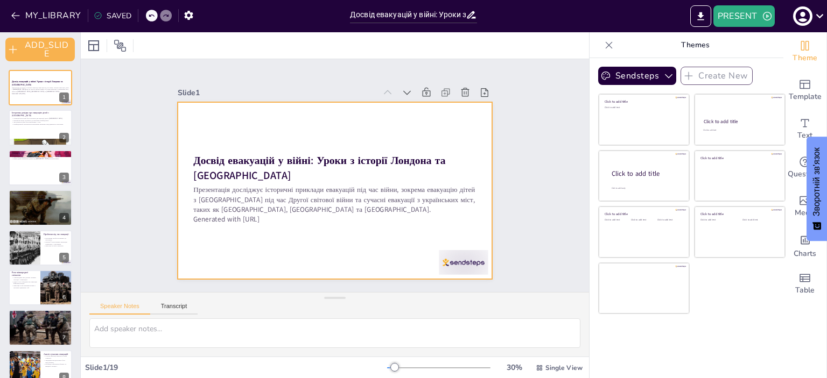
checkbox input "true"
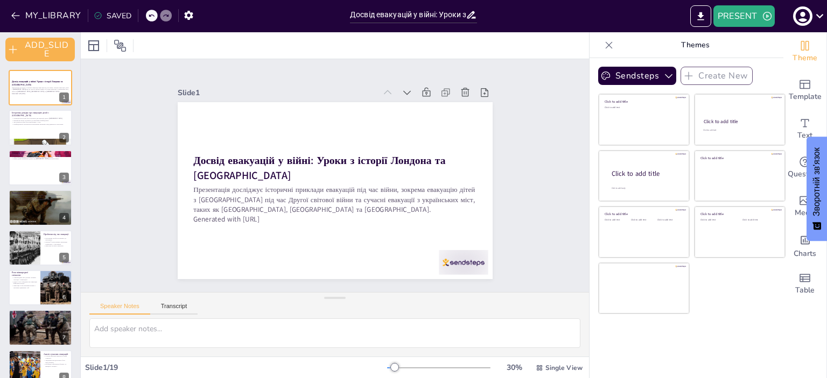
checkbox input "true"
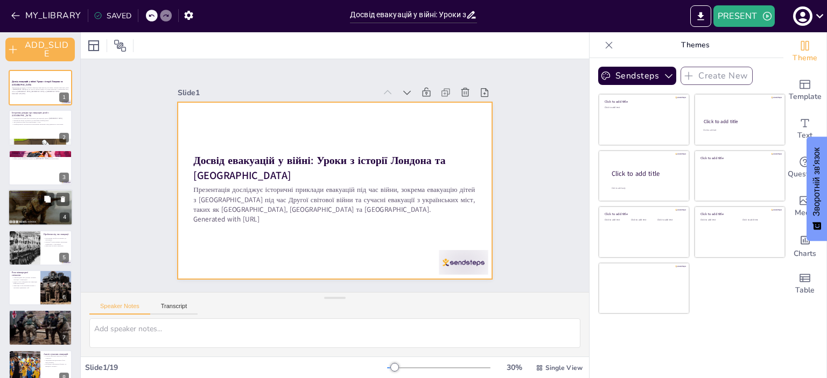
checkbox input "true"
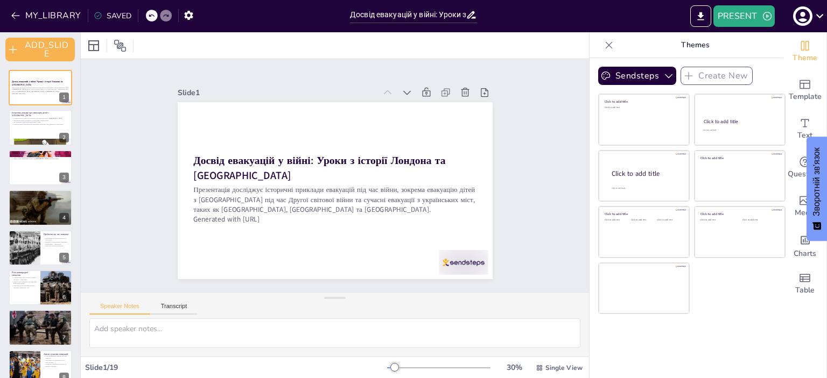
checkbox input "true"
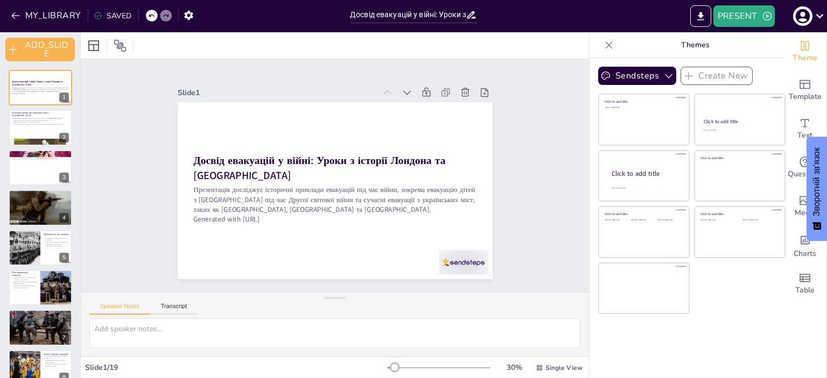
checkbox input "true"
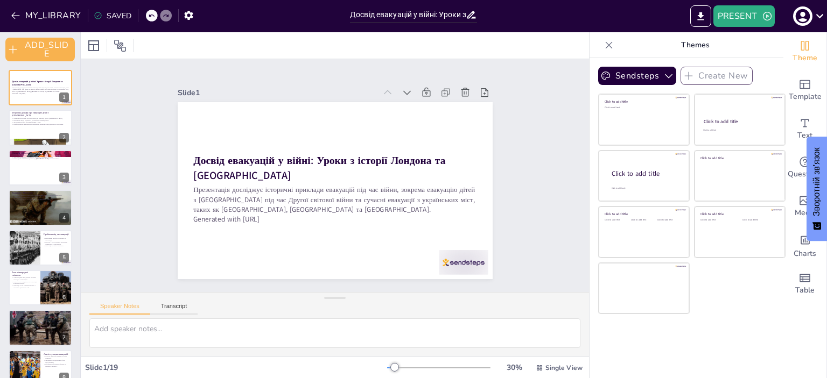
checkbox input "true"
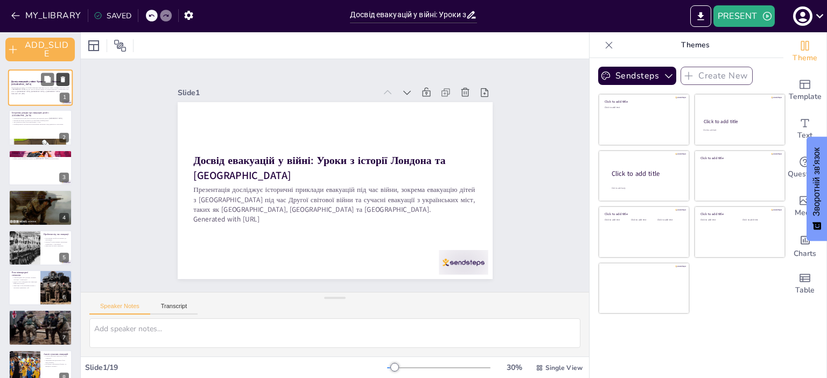
checkbox input "true"
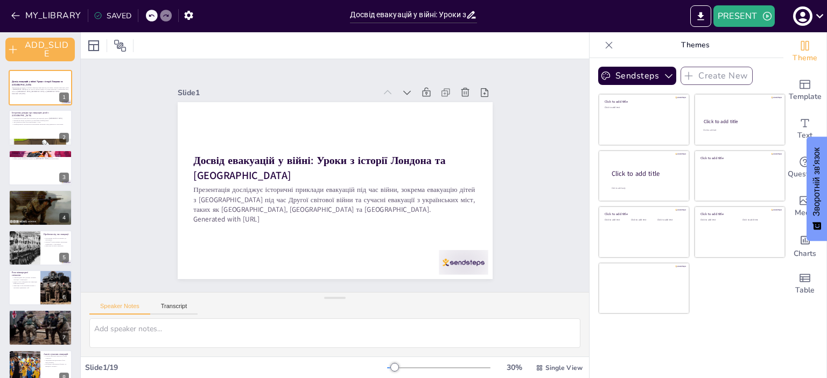
checkbox input "true"
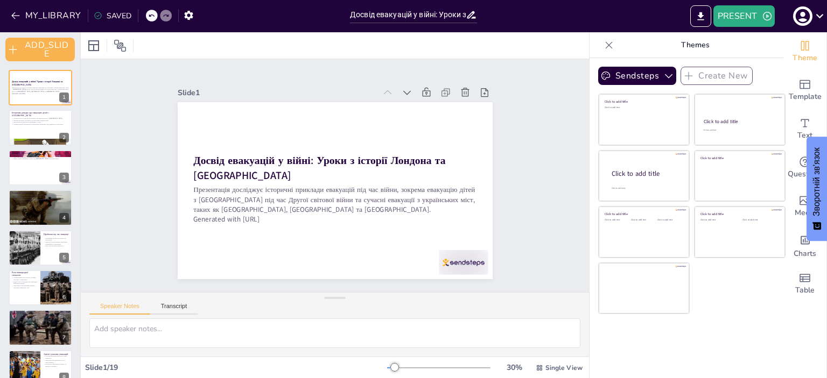
checkbox input "true"
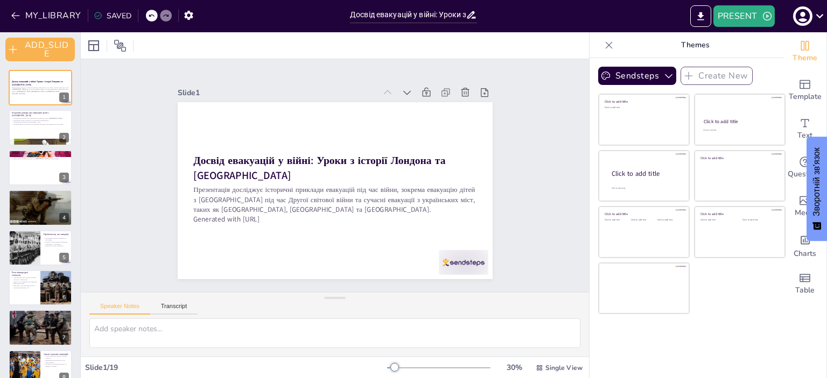
click at [471, 17] on icon at bounding box center [471, 14] width 11 height 11
click at [702, 15] on icon "EXPORT_TO_POWERPOINT" at bounding box center [700, 16] width 6 height 8
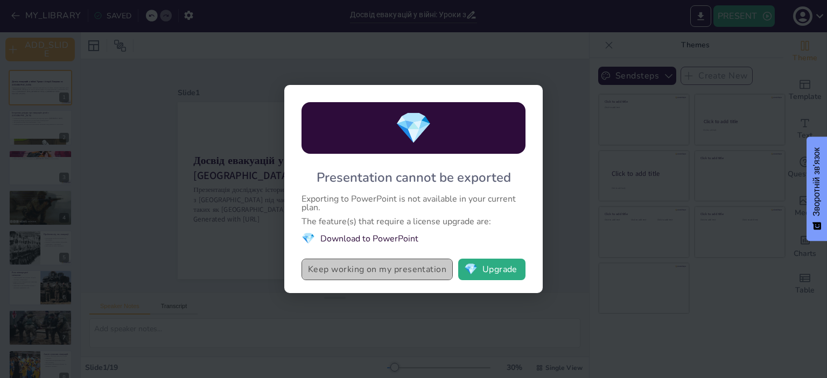
click at [425, 272] on button "Keep working on my presentation" at bounding box center [376, 270] width 151 height 22
checkbox input "true"
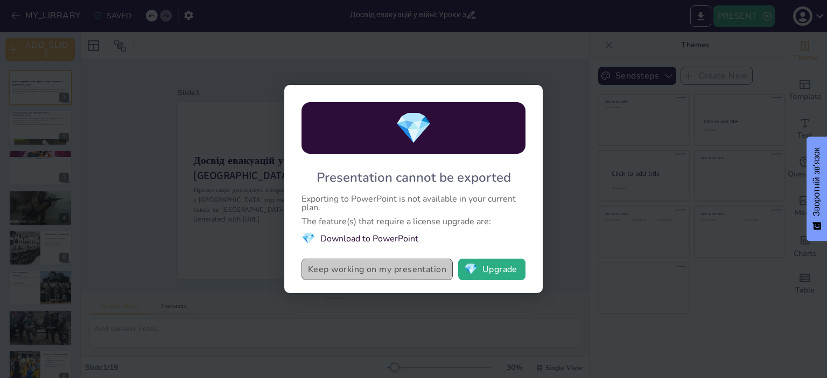
checkbox input "true"
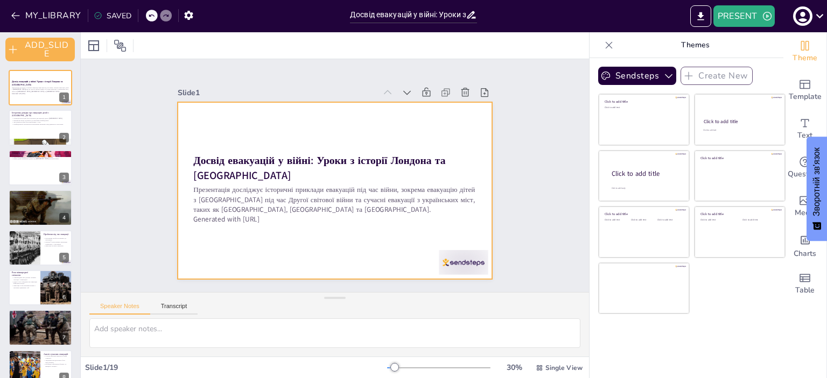
checkbox input "true"
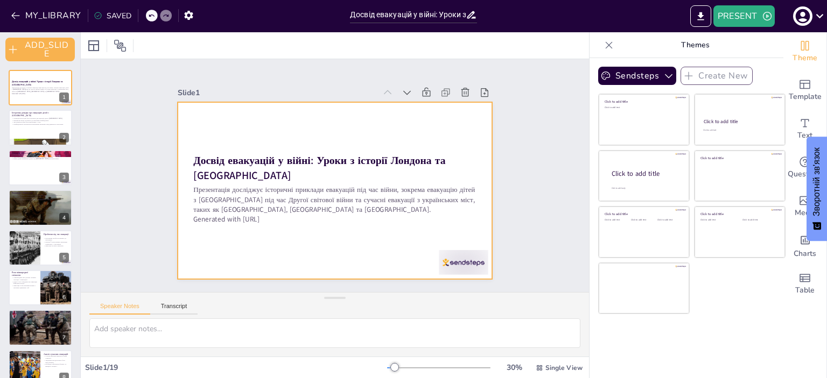
checkbox input "true"
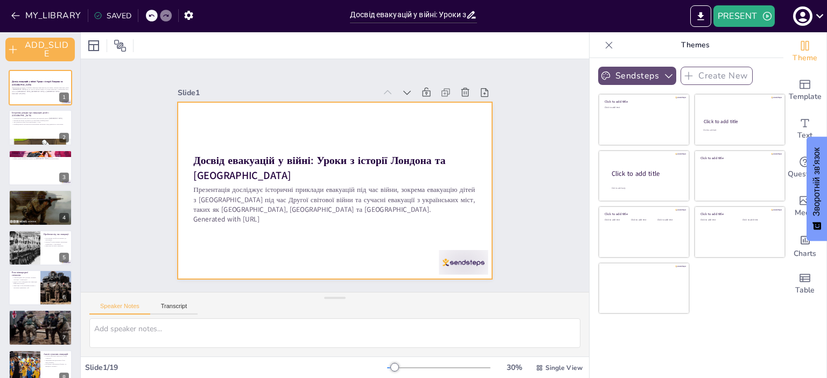
checkbox input "true"
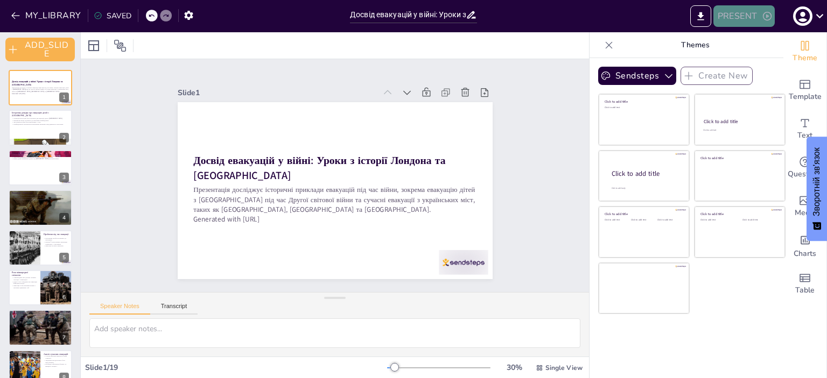
click at [734, 9] on button "PRESENT" at bounding box center [743, 16] width 61 height 22
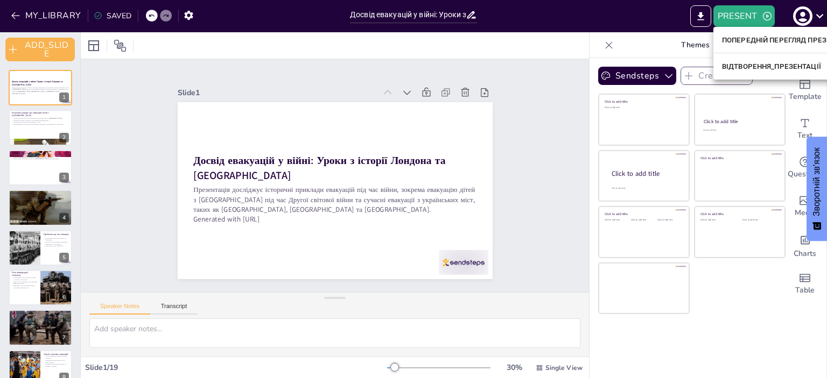
click at [761, 18] on div at bounding box center [413, 189] width 827 height 378
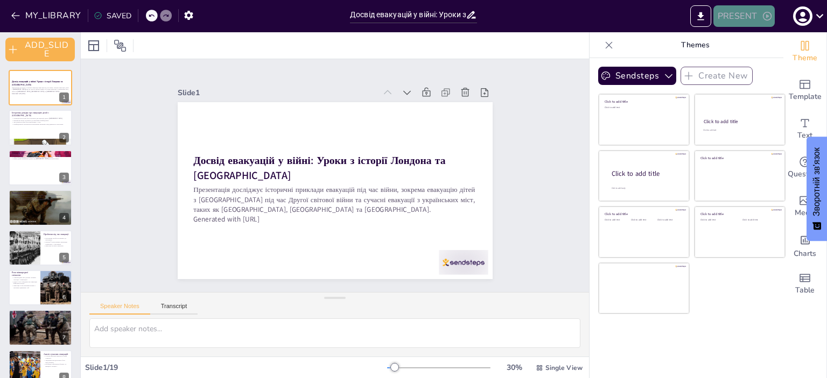
click at [764, 17] on icon "button" at bounding box center [767, 16] width 11 height 11
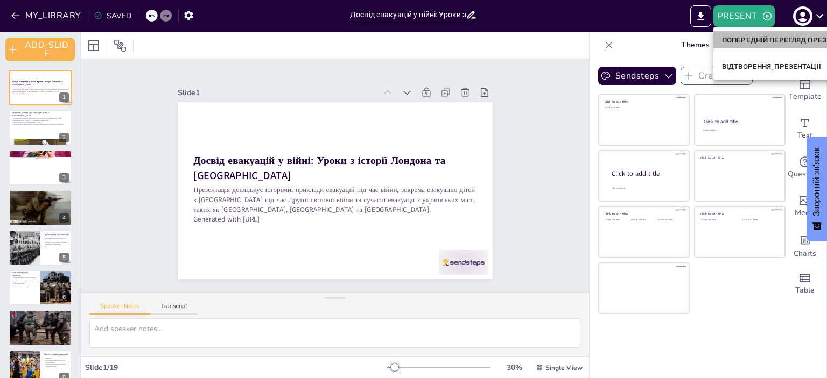
click at [741, 40] on font "ПОПЕРЕДНІЙ ПЕРЕГЛЯД ПРЕЗЕНТАЦІЇ" at bounding box center [788, 40] width 132 height 8
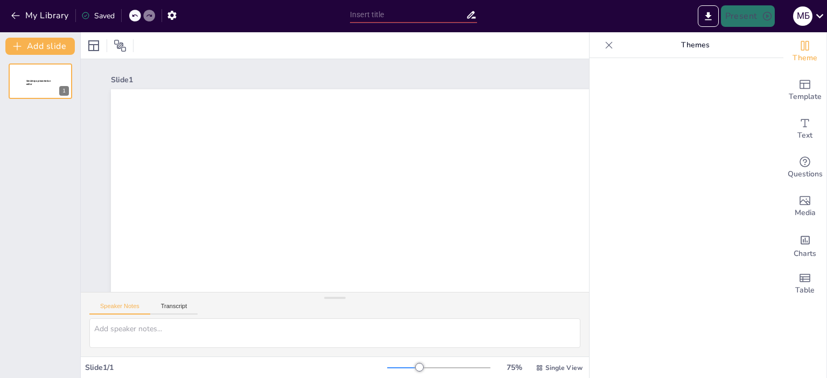
type input "Досвід евакуацій у війні: Уроки з історії Лондона та [GEOGRAPHIC_DATA]"
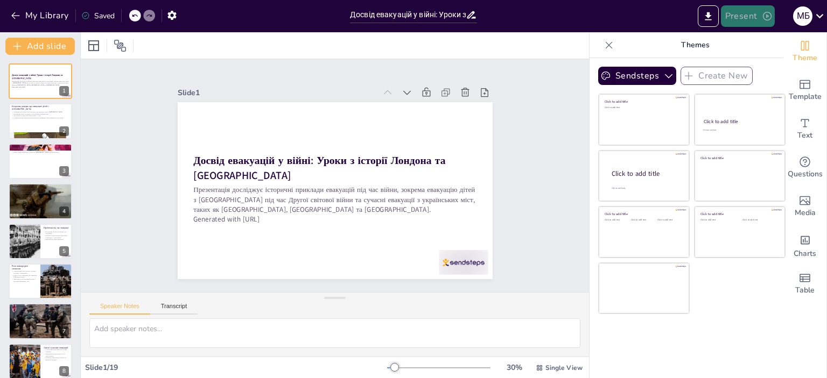
checkbox input "true"
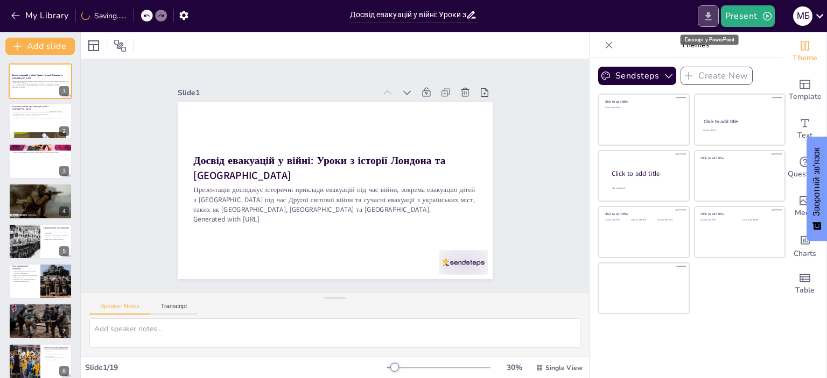
click at [706, 13] on icon "Export to PowerPoint" at bounding box center [707, 16] width 11 height 11
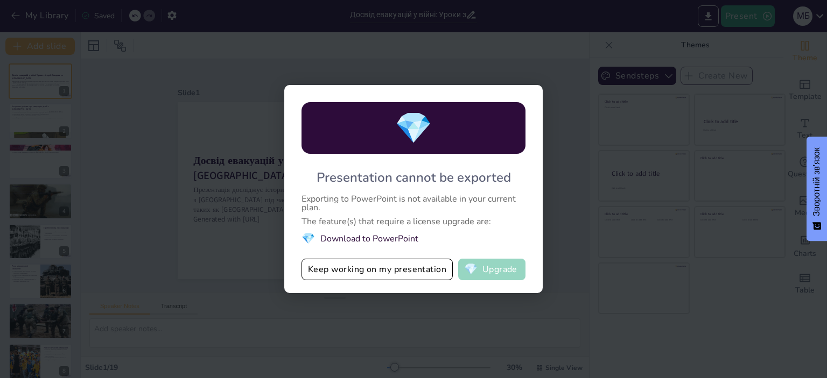
click at [497, 268] on button "💎 Upgrade" at bounding box center [491, 270] width 67 height 22
